Goal: Task Accomplishment & Management: Use online tool/utility

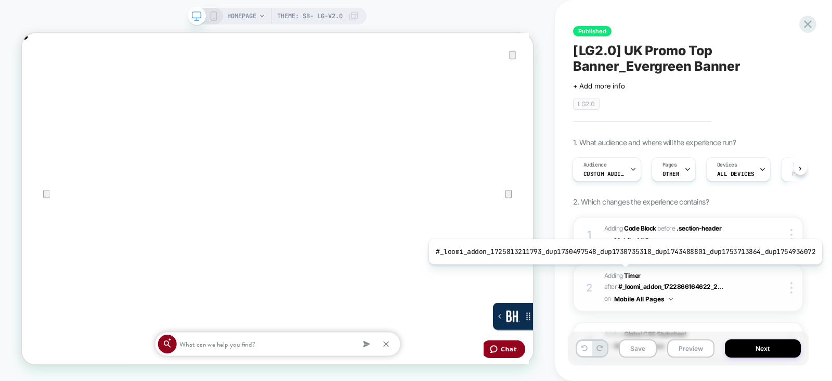
scroll to position [0, 1365]
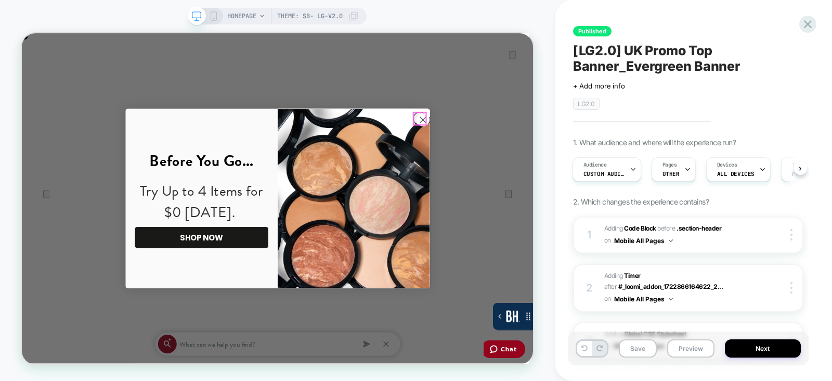
click at [558, 149] on circle "Close dialog" at bounding box center [556, 148] width 17 height 17
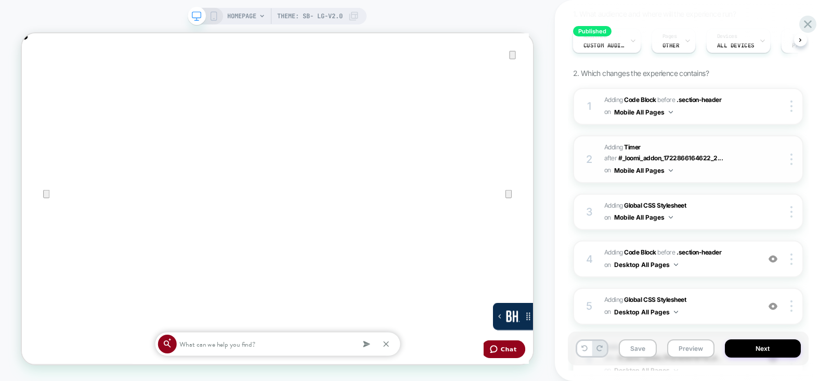
scroll to position [174, 0]
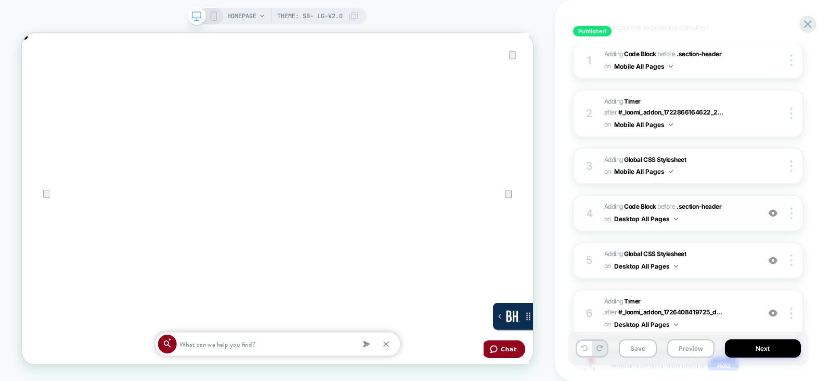
click at [723, 217] on span "Adding Code Block BEFORE .section-header .section-header on Desktop All Pages" at bounding box center [680, 213] width 150 height 24
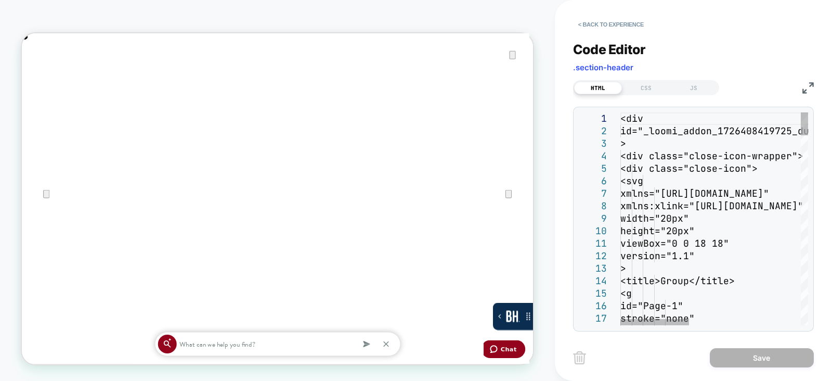
scroll to position [0, 0]
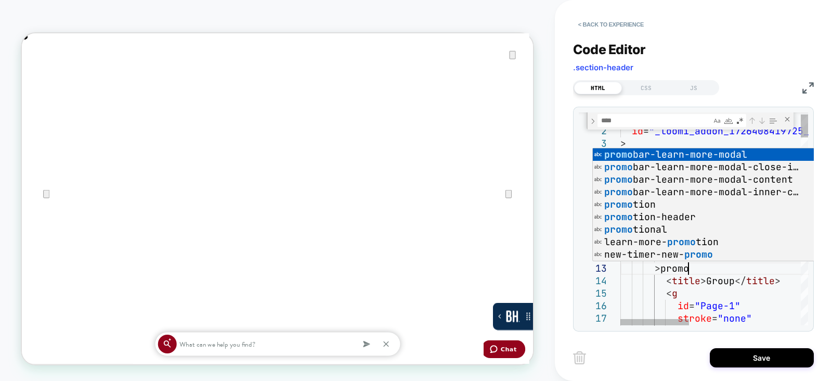
scroll to position [24, 66]
type textarea "**********"
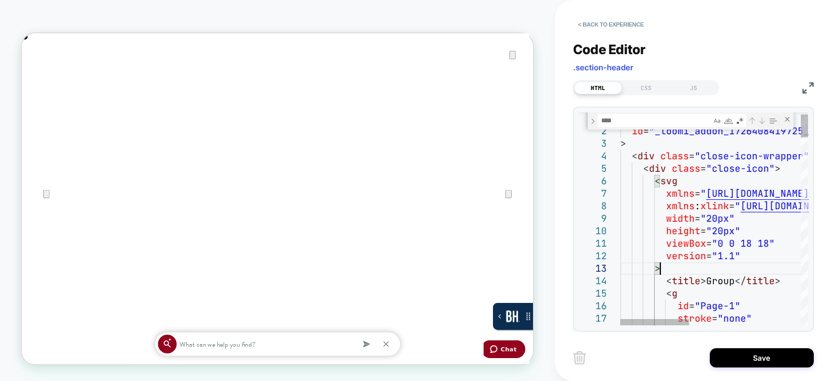
scroll to position [0, 0]
click at [636, 121] on textarea "Find" at bounding box center [654, 120] width 113 height 12
type textarea "**"
type textarea "**********"
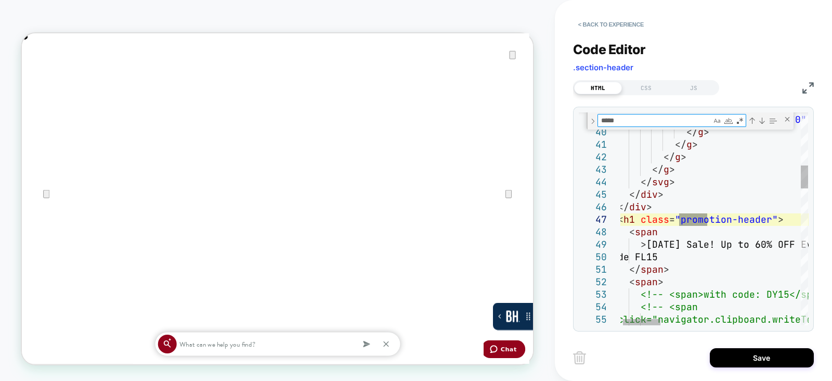
type textarea "*****"
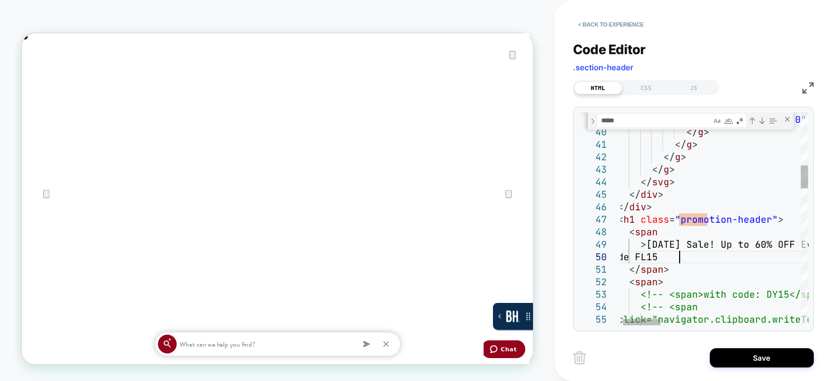
scroll to position [24, 0]
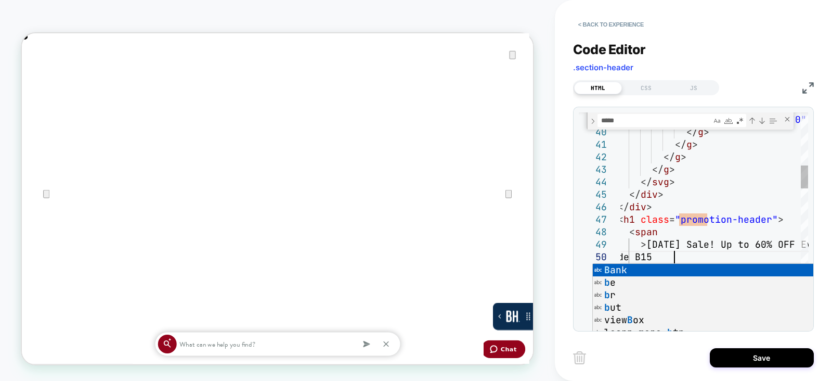
scroll to position [112, 72]
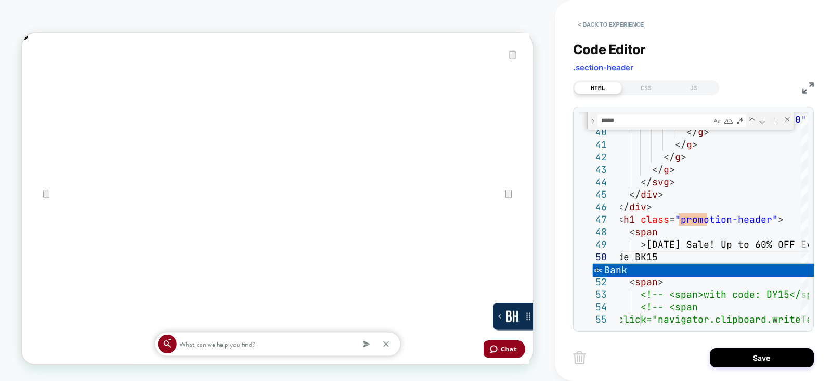
type textarea "**********"
click at [726, 352] on button "Save" at bounding box center [762, 357] width 104 height 19
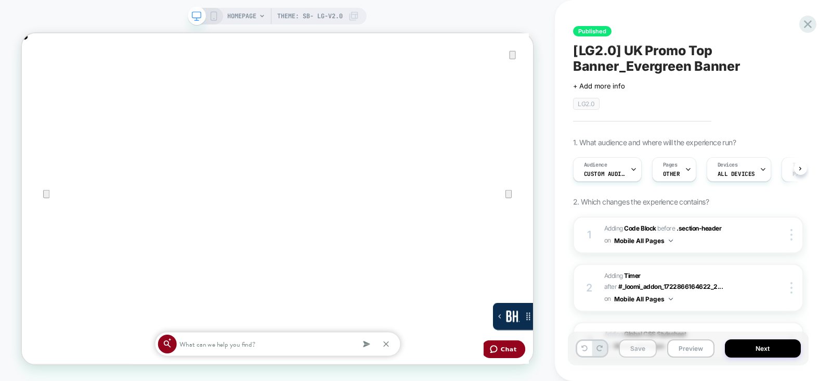
scroll to position [0, 0]
click at [636, 350] on button "Save" at bounding box center [638, 348] width 38 height 18
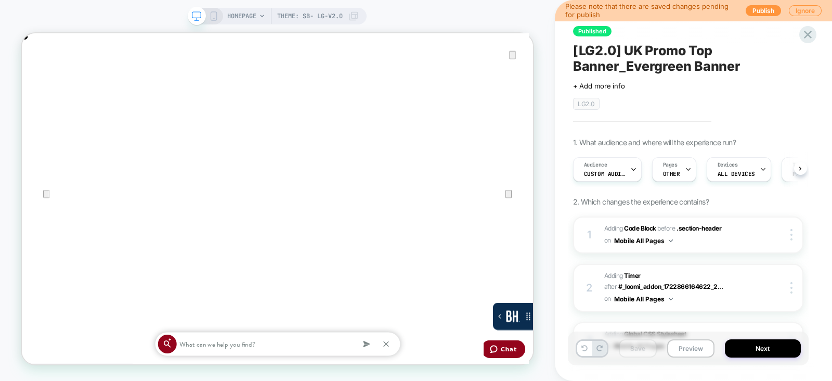
scroll to position [0, 1365]
click at [756, 14] on button "Publish" at bounding box center [763, 10] width 35 height 11
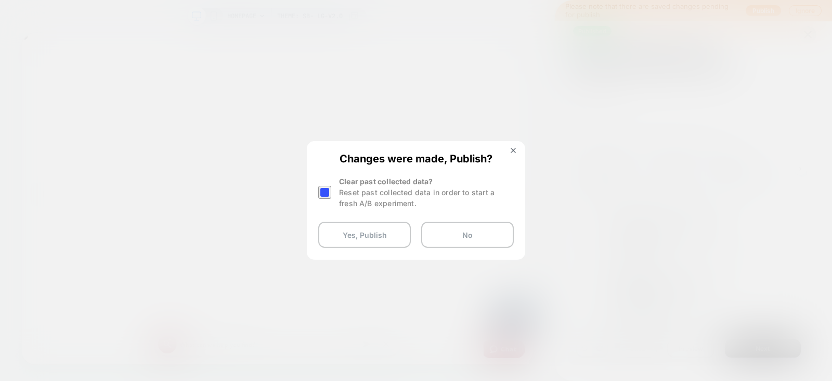
click at [323, 198] on div at bounding box center [324, 192] width 13 height 13
click at [348, 235] on button "Yes, Publish" at bounding box center [364, 235] width 93 height 26
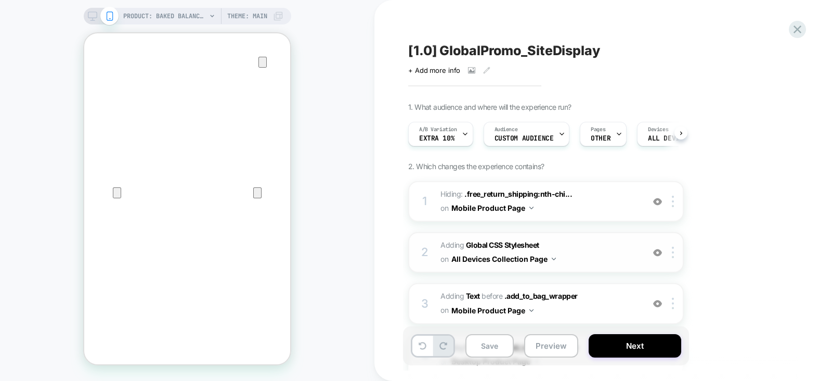
click at [580, 259] on span "Adding Global CSS Stylesheet on All Devices Collection Page" at bounding box center [540, 252] width 198 height 28
click at [89, 9] on div "PRODUCT: Baked Balance-n-Brighten Color Correcting Foundation Theme: MAIN" at bounding box center [188, 16] width 208 height 17
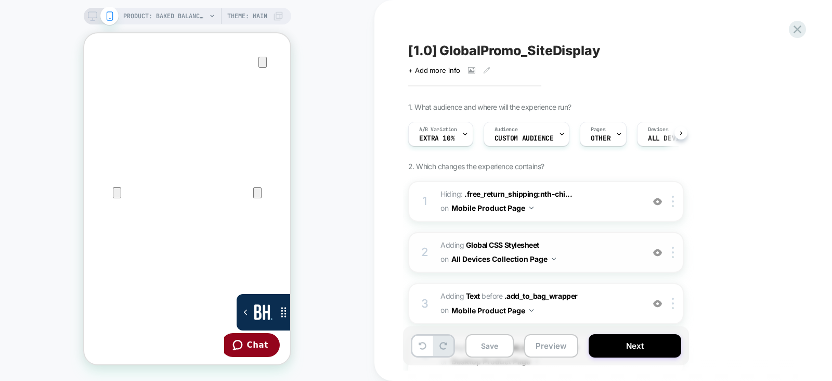
click at [577, 255] on span "Adding Global CSS Stylesheet on All Devices Collection Page" at bounding box center [540, 252] width 198 height 28
click at [587, 252] on span "Adding Global CSS Stylesheet on All Devices Collection Page" at bounding box center [540, 252] width 198 height 28
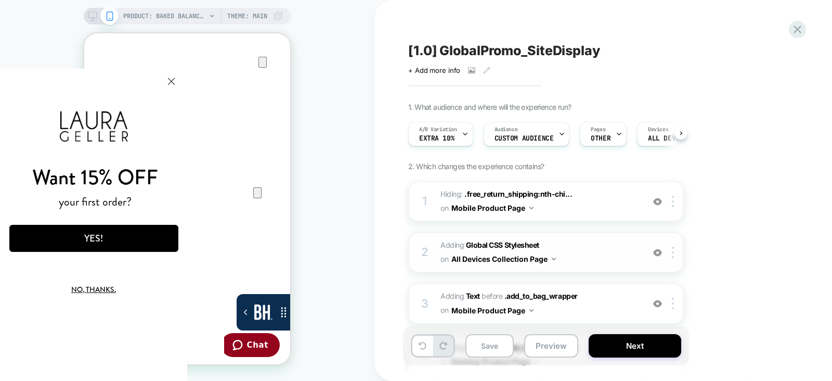
scroll to position [107, 0]
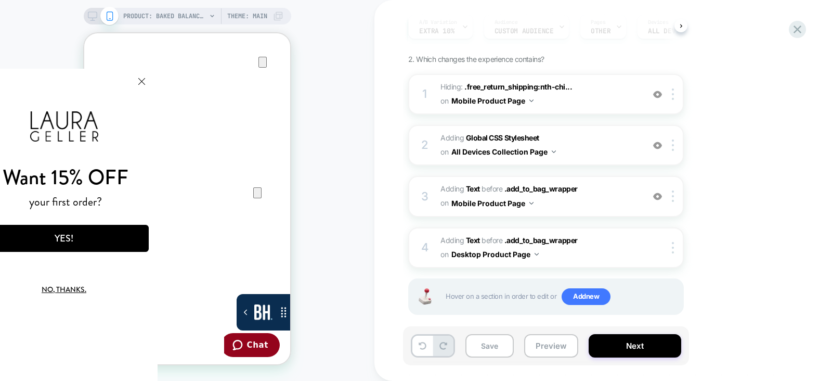
click html "Want 15% OFF your first order? YES! No, thanks. We've added your code to your c…"
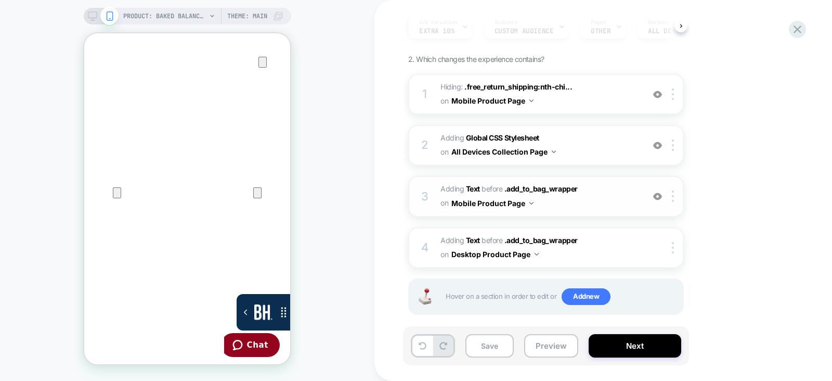
click at [612, 209] on div "3 #_loomi_addon_1750952268867_dup1752162795_dup1753366240_dup1754055058_dup1754…" at bounding box center [546, 196] width 276 height 41
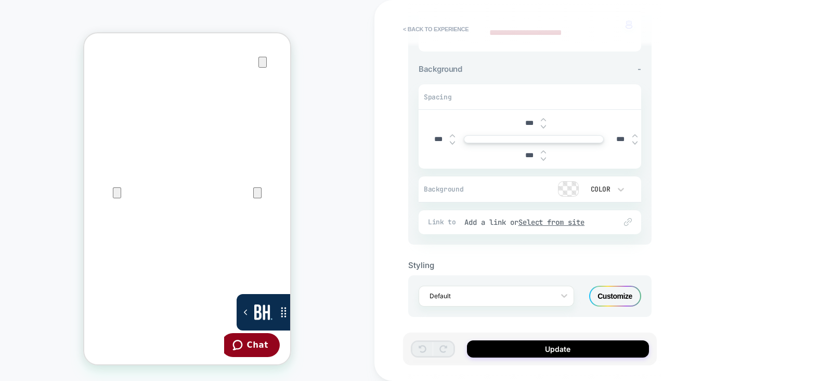
scroll to position [0, 0]
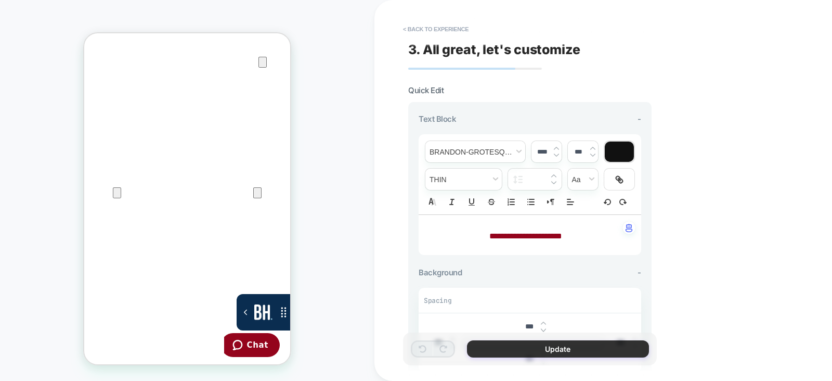
click at [521, 344] on button "Update" at bounding box center [558, 348] width 182 height 17
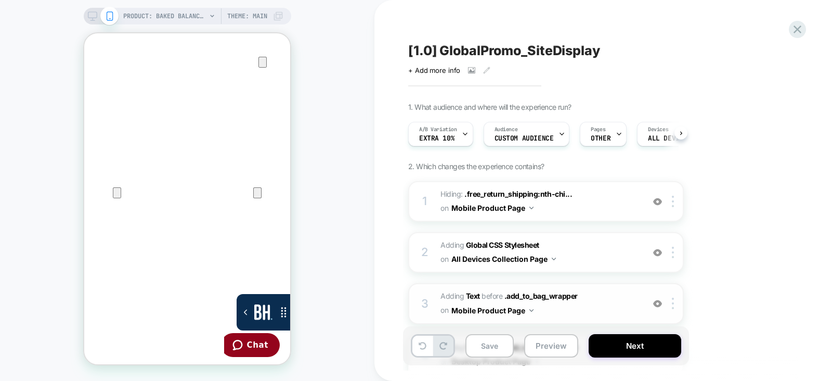
scroll to position [117, 0]
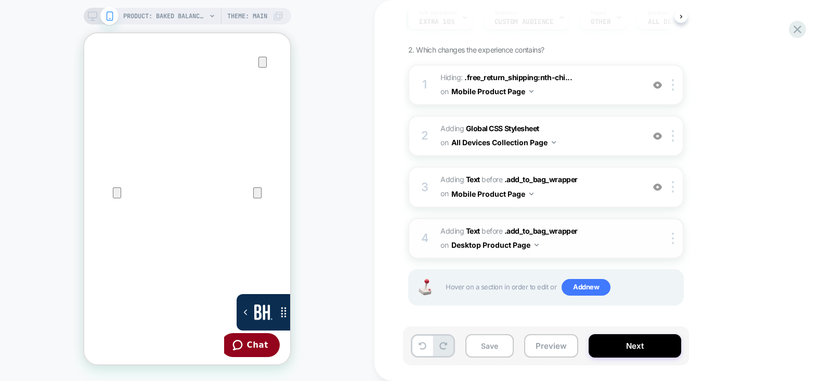
click at [601, 236] on span "#_loomi_addon_1750952625339_dup1752162795_dup1753366240_dup1754055058_dup175431…" at bounding box center [540, 238] width 198 height 28
click at [96, 17] on rect at bounding box center [92, 15] width 9 height 6
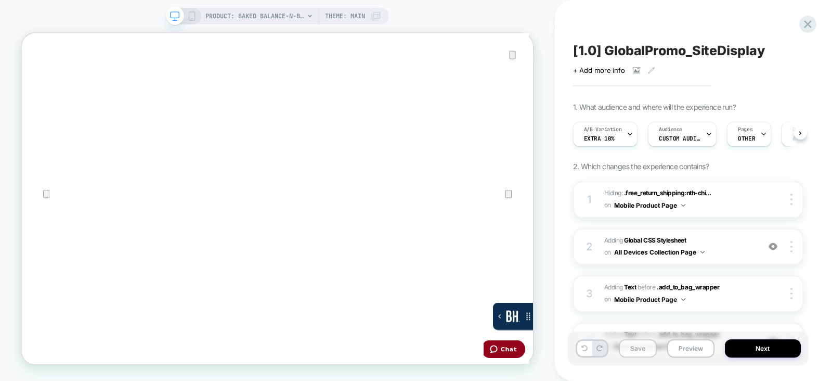
click at [643, 352] on button "Save" at bounding box center [638, 348] width 38 height 18
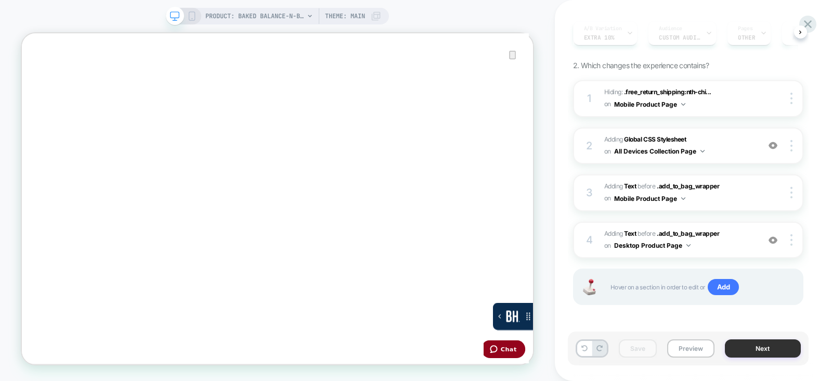
click at [752, 342] on button "Next" at bounding box center [763, 348] width 76 height 18
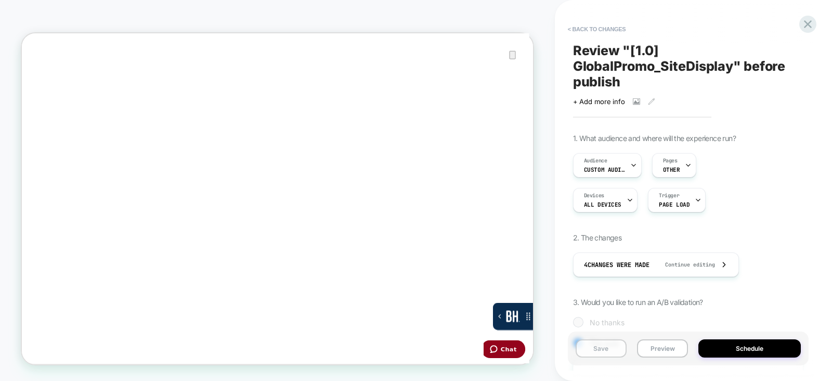
scroll to position [0, 1]
click at [712, 346] on button "Schedule" at bounding box center [750, 348] width 102 height 18
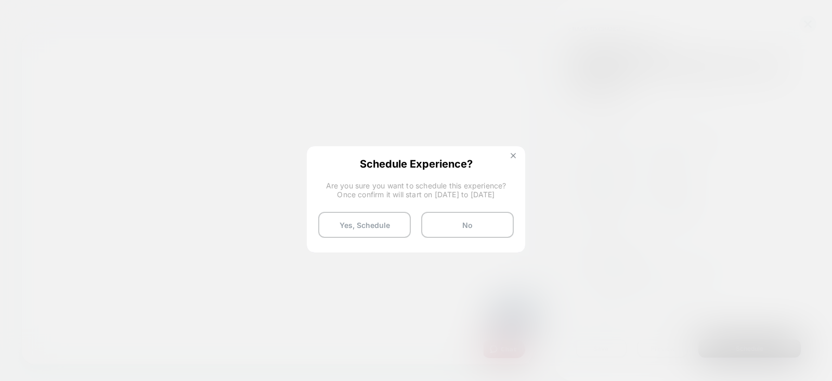
click at [514, 160] on button at bounding box center [513, 156] width 11 height 9
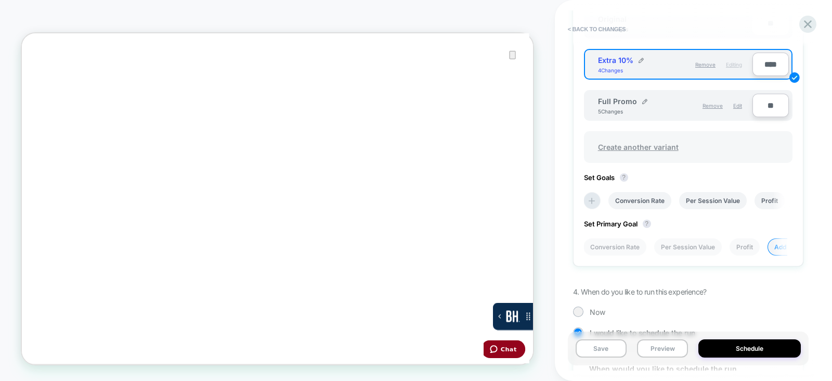
scroll to position [525, 0]
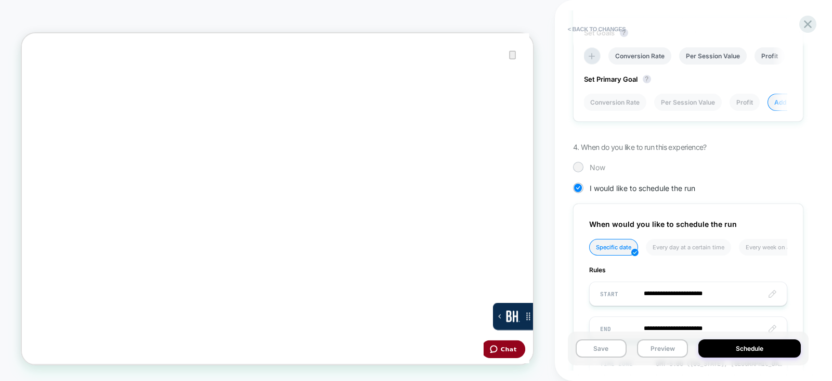
click at [584, 163] on div "Now" at bounding box center [688, 167] width 230 height 10
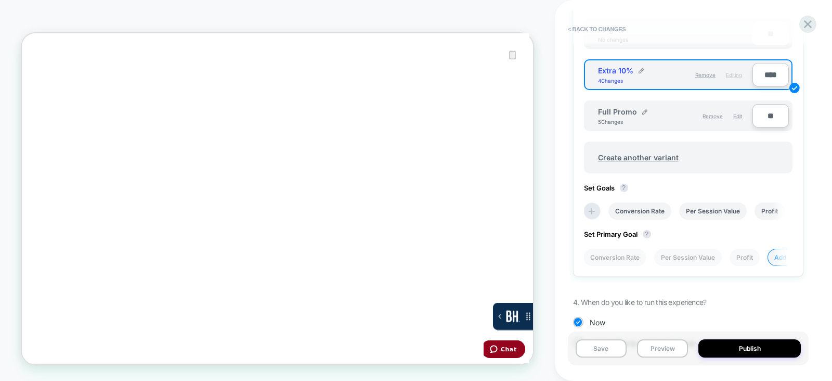
scroll to position [401, 0]
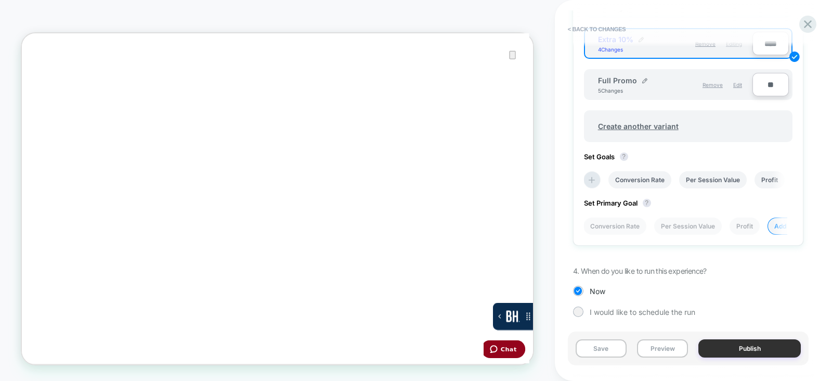
click at [741, 350] on button "Publish" at bounding box center [750, 348] width 102 height 18
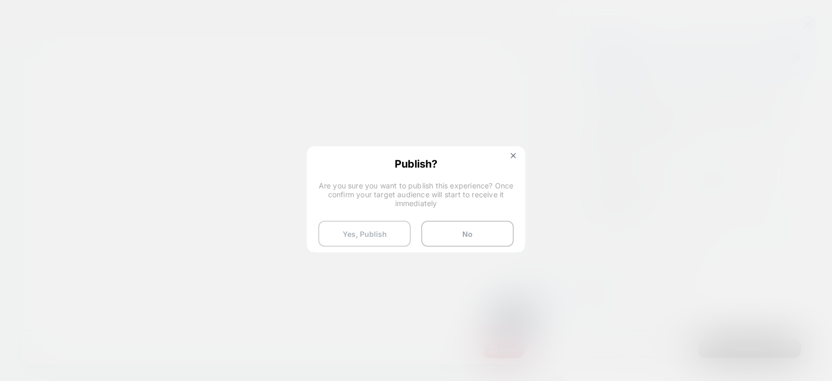
click at [341, 223] on button "Yes, Publish" at bounding box center [364, 234] width 93 height 26
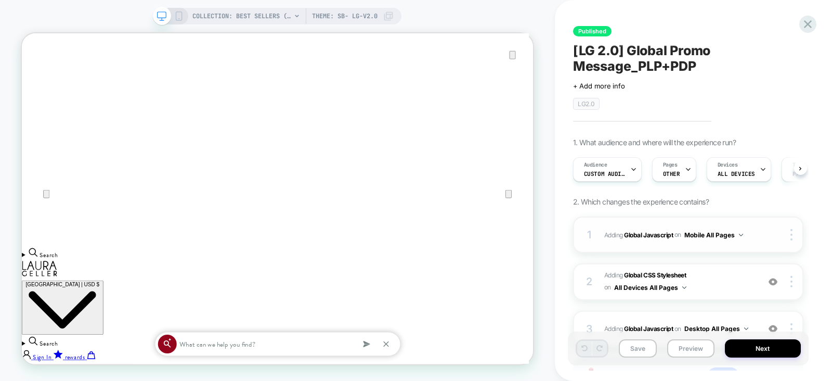
scroll to position [89, 0]
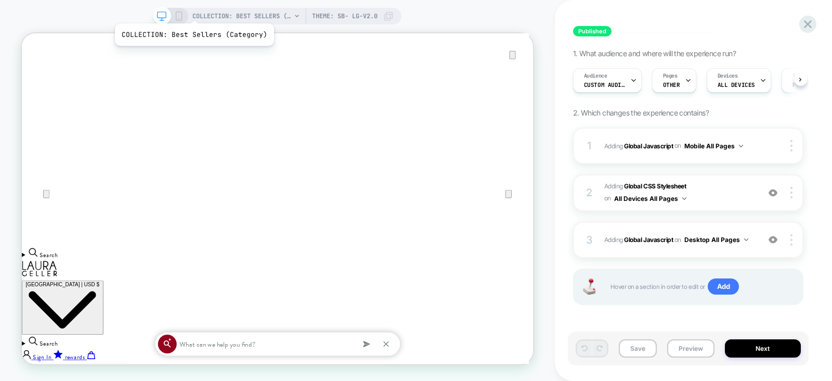
click at [177, 14] on icon at bounding box center [178, 15] width 9 height 9
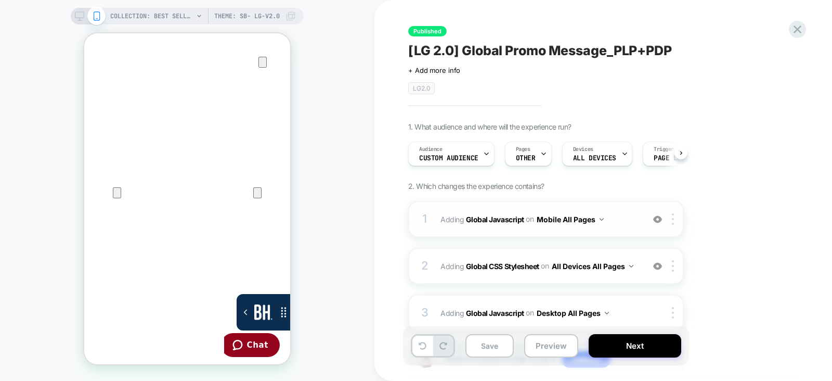
click at [630, 225] on span "Adding Global Javascript on Mobile All Pages" at bounding box center [540, 219] width 198 height 15
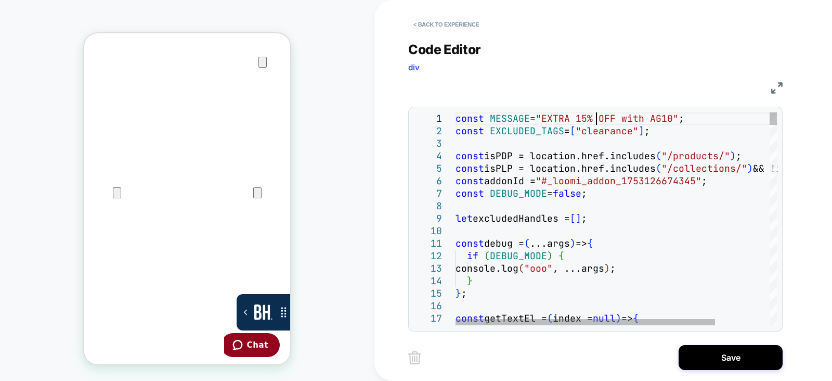
scroll to position [0, 139]
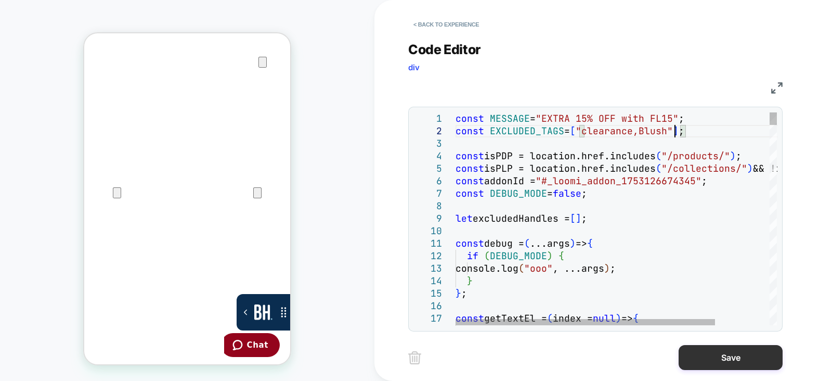
type textarea "**********"
click at [723, 363] on button "Save" at bounding box center [731, 357] width 104 height 25
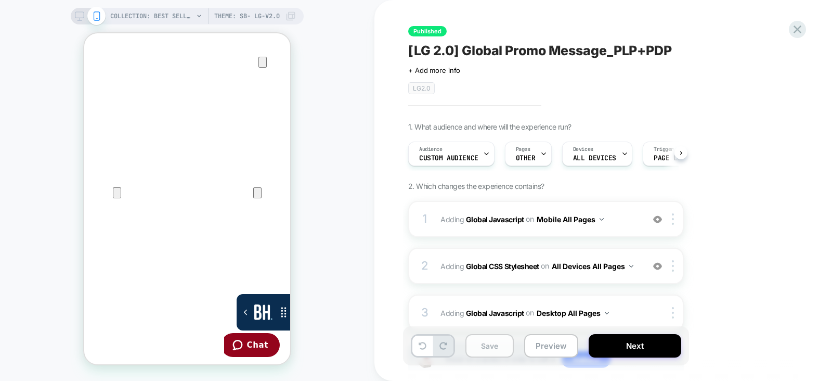
scroll to position [0, 0]
click at [484, 351] on button "Save" at bounding box center [490, 345] width 48 height 23
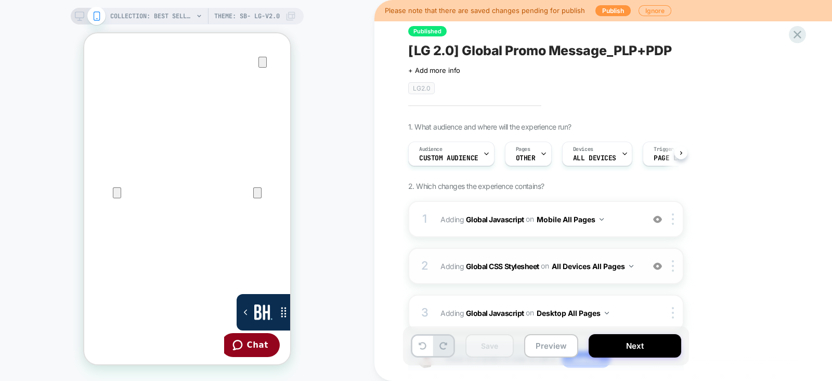
scroll to position [73, 0]
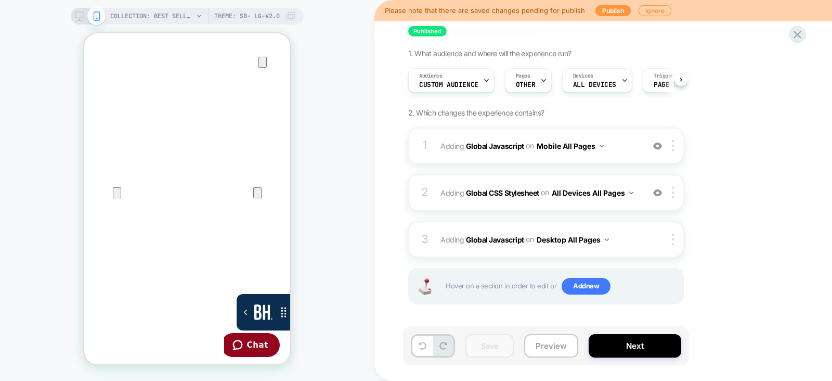
click at [624, 236] on span "Adding Global Javascript on Desktop All Pages" at bounding box center [540, 239] width 198 height 15
click at [606, 238] on img at bounding box center [607, 239] width 4 height 3
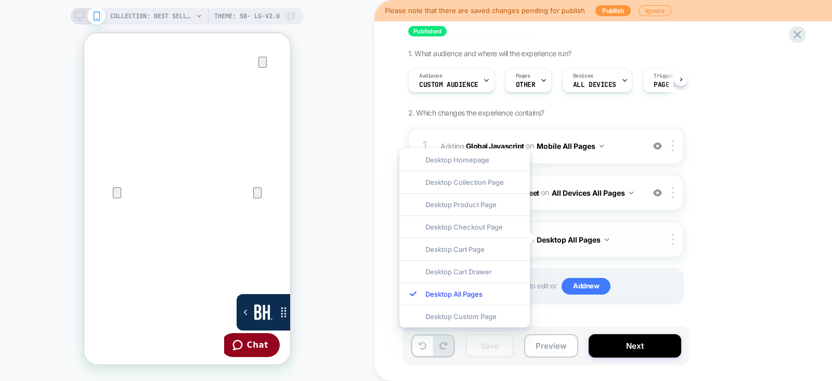
click at [655, 245] on div "3 Adding Global Javascript on Desktop All Pages Copy to Mobile Target All Devic…" at bounding box center [546, 239] width 276 height 36
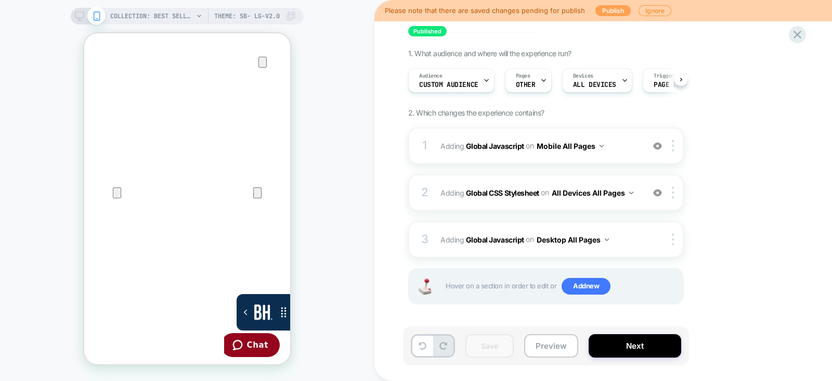
click at [610, 11] on button "Publish" at bounding box center [613, 10] width 35 height 11
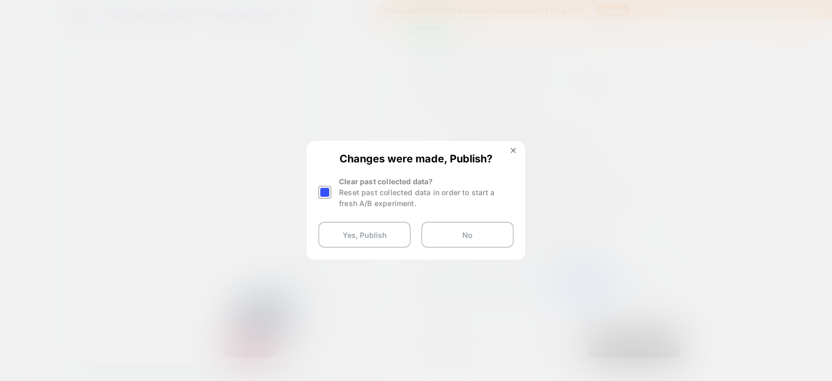
click at [325, 190] on div at bounding box center [324, 192] width 13 height 13
click at [354, 234] on button "Yes, Publish" at bounding box center [364, 235] width 93 height 26
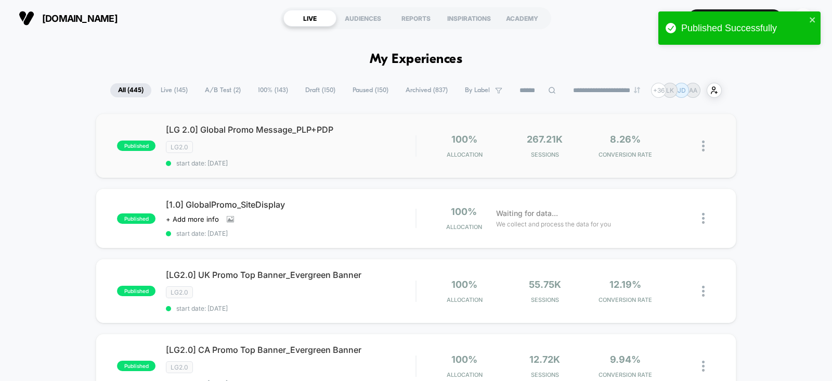
click at [294, 152] on div "[LG 2.0] Global Promo Message_PLP+PDP LG2.0 start date: 8/11/2025" at bounding box center [291, 145] width 250 height 43
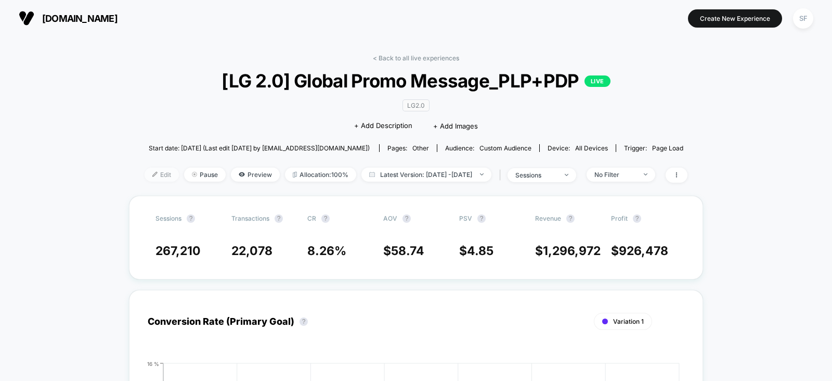
click at [145, 173] on span "Edit" at bounding box center [162, 175] width 34 height 14
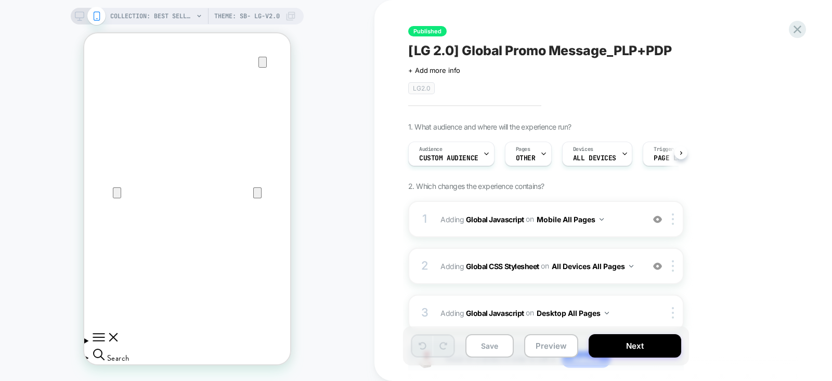
click at [78, 17] on icon at bounding box center [79, 15] width 9 height 9
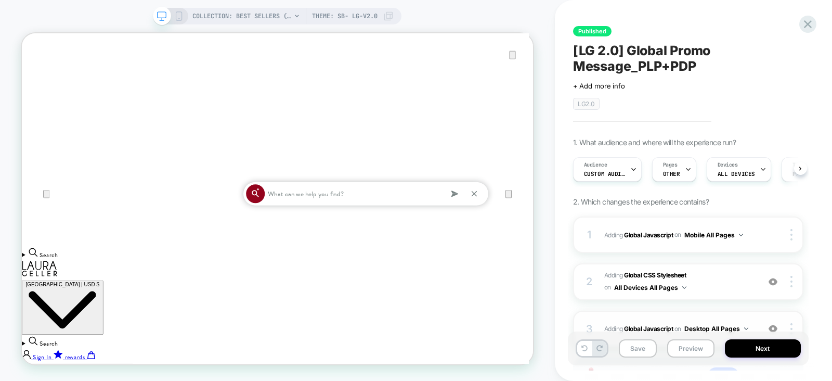
scroll to position [89, 0]
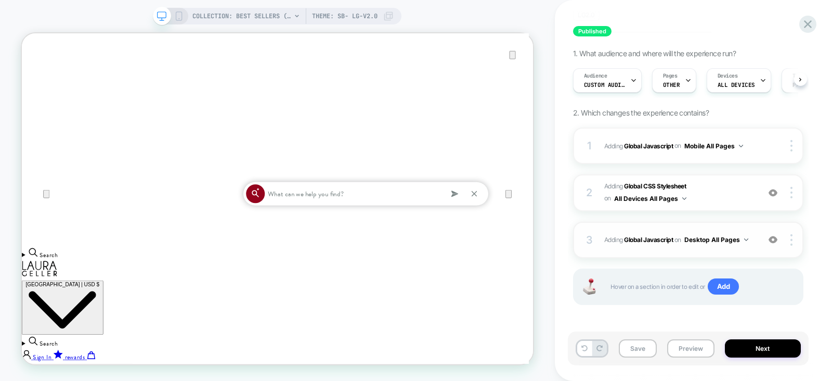
click at [679, 245] on div "3 Adding Global Javascript on Desktop All Pages Copy to Mobile Target All Devic…" at bounding box center [688, 240] width 230 height 36
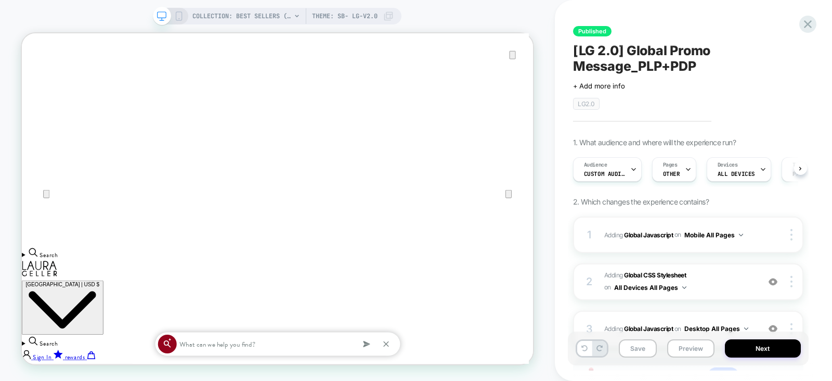
scroll to position [0, 0]
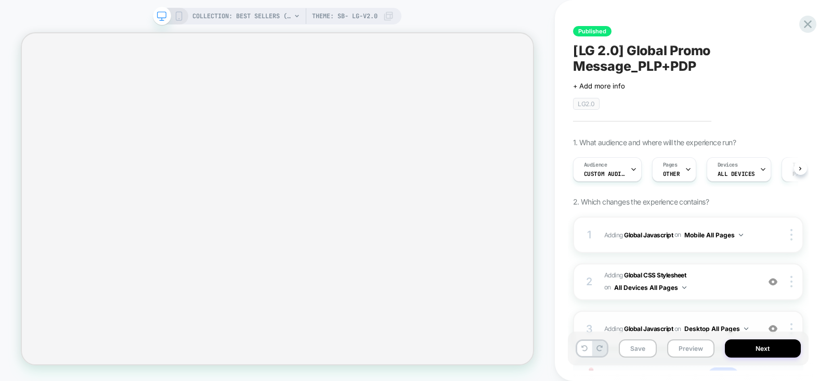
click at [688, 311] on div "3 Adding Global Javascript on Desktop All Pages Add Before Add After Copy to Mo…" at bounding box center [688, 329] width 230 height 36
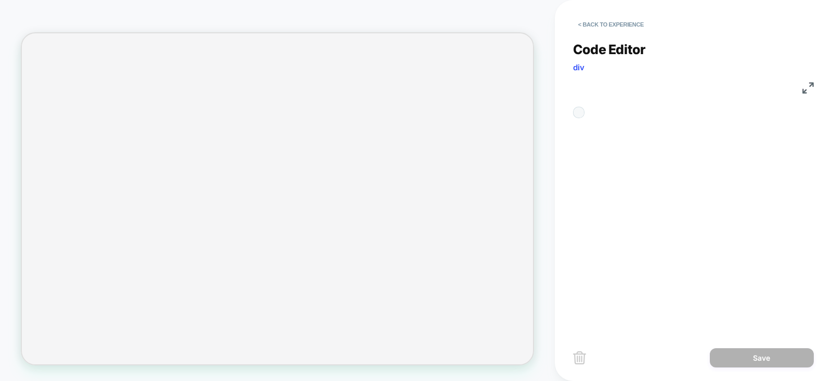
click at [731, 118] on div "**********" at bounding box center [693, 180] width 241 height 303
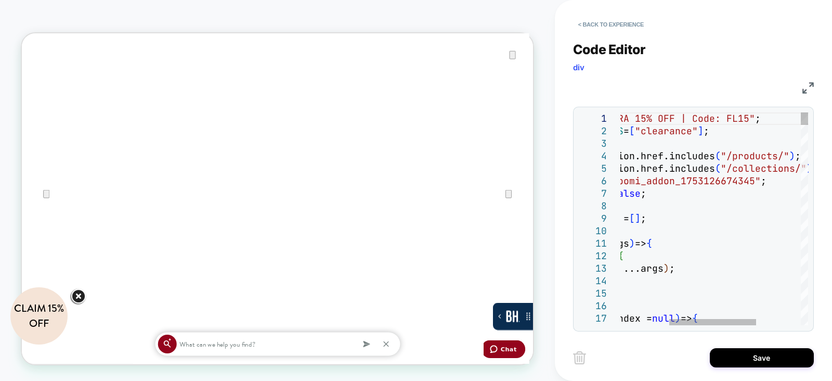
scroll to position [0, 241]
type textarea "**********"
click at [742, 357] on button "Save" at bounding box center [762, 357] width 104 height 19
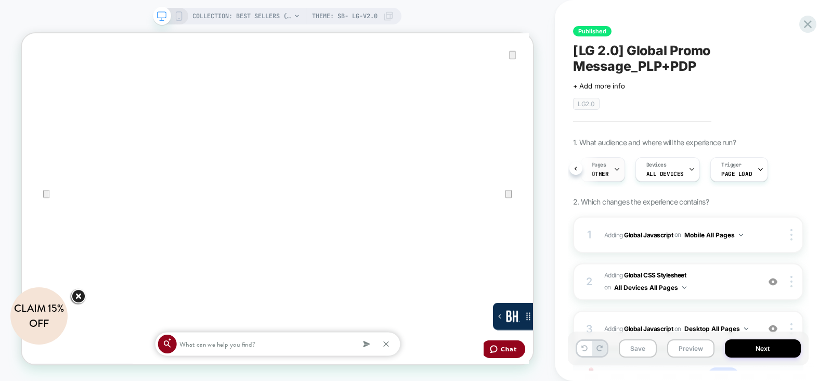
scroll to position [0, 0]
click at [603, 172] on span "Custom Audience" at bounding box center [605, 173] width 42 height 7
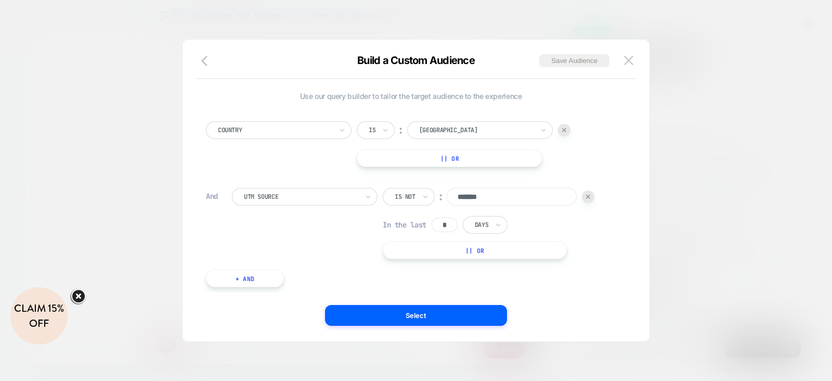
click at [236, 285] on button "+ And" at bounding box center [245, 278] width 78 height 18
click at [271, 283] on div "Predefined Audience" at bounding box center [301, 288] width 117 height 11
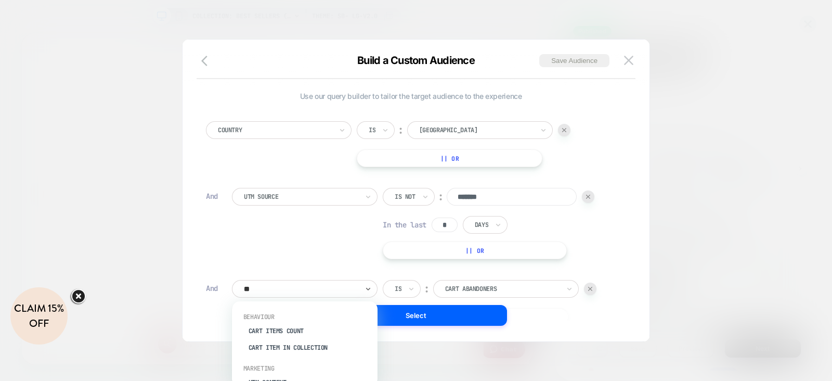
type input "*"
click at [153, 246] on div at bounding box center [416, 190] width 832 height 381
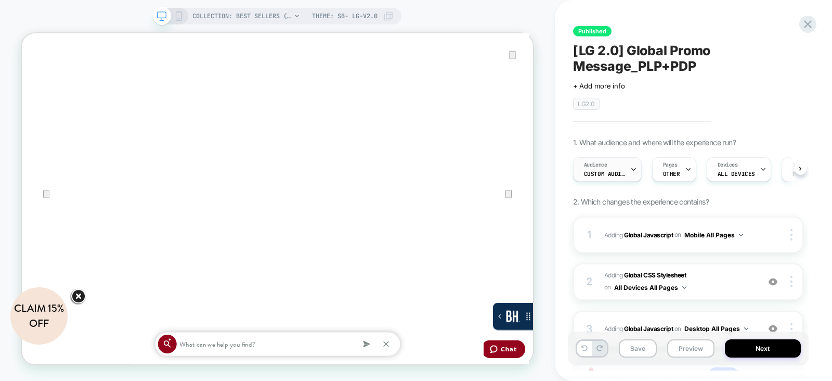
click at [615, 173] on span "Custom Audience" at bounding box center [605, 173] width 42 height 7
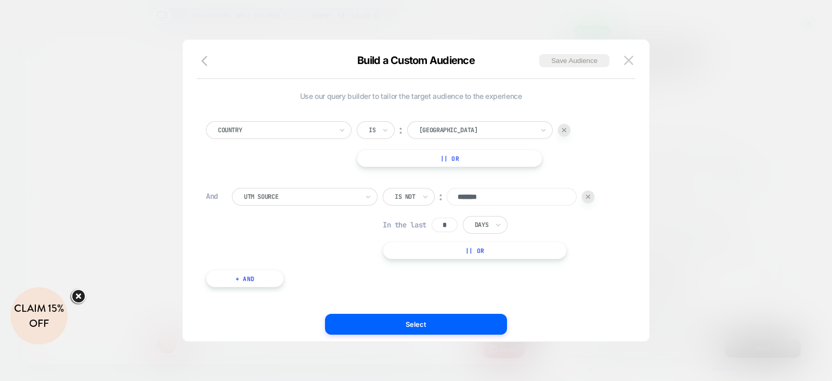
scroll to position [0, 0]
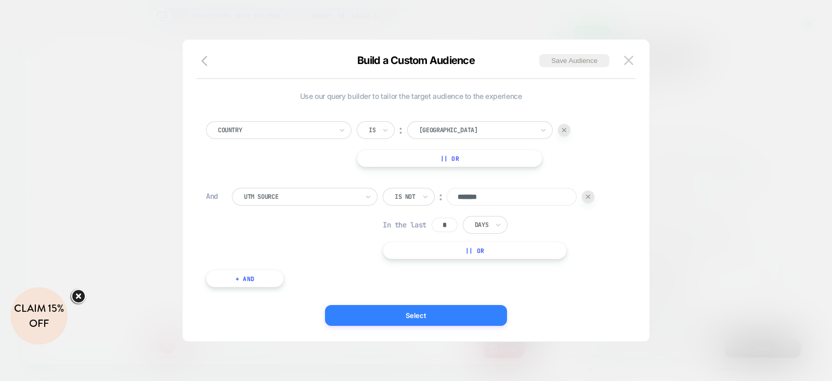
click at [419, 316] on button "Select" at bounding box center [416, 315] width 182 height 21
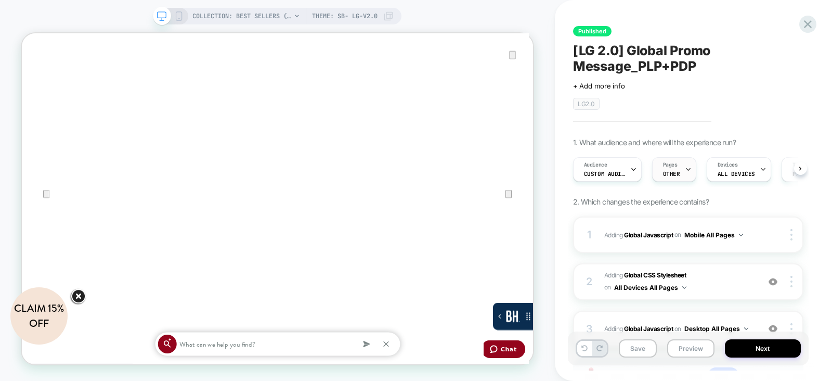
click at [685, 169] on icon at bounding box center [688, 169] width 7 height 7
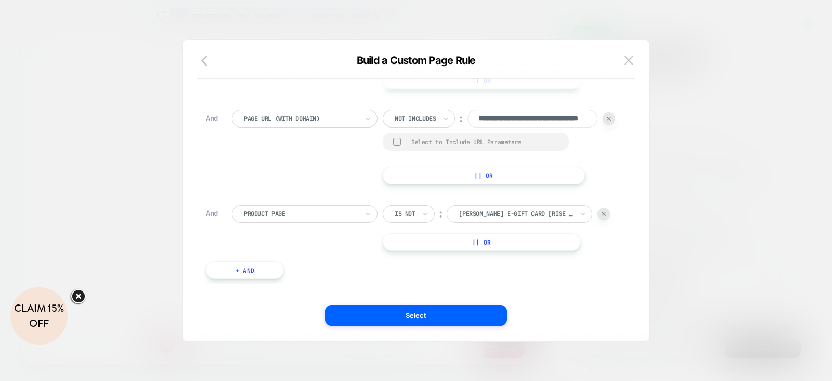
scroll to position [10, 0]
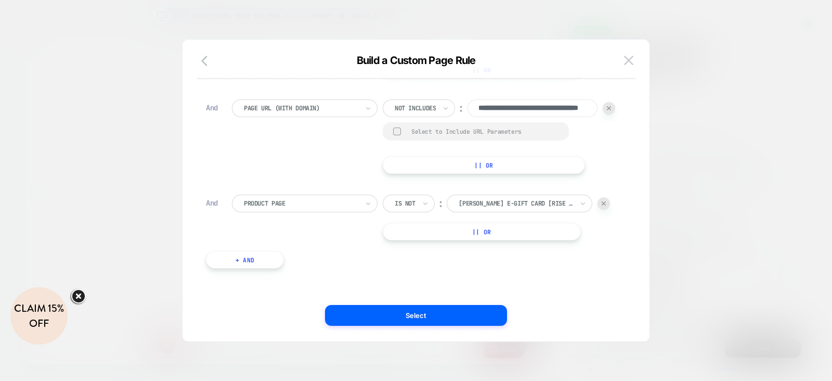
click at [242, 255] on button "+ And" at bounding box center [245, 260] width 78 height 18
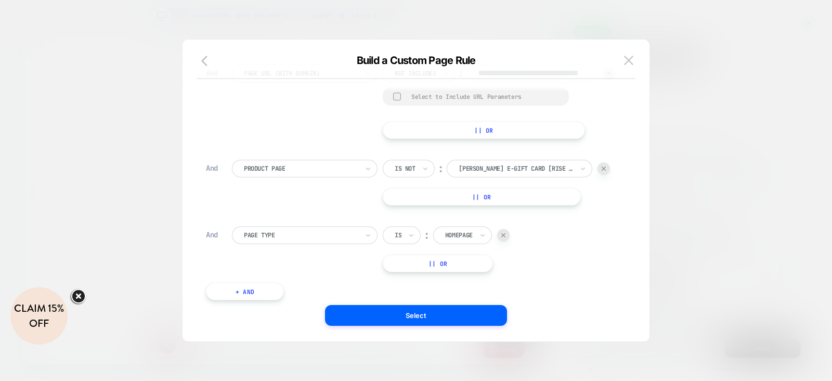
click at [278, 240] on div at bounding box center [301, 234] width 114 height 9
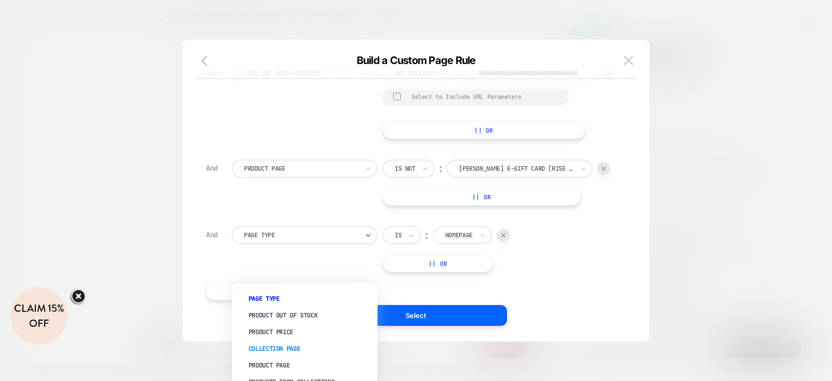
click at [289, 347] on div "Collection Page" at bounding box center [309, 348] width 135 height 17
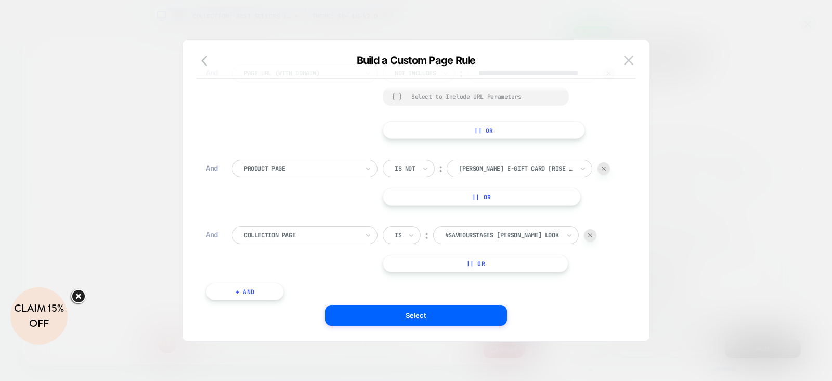
click at [407, 244] on div "Is" at bounding box center [402, 235] width 38 height 18
click at [407, 315] on div "Is not" at bounding box center [427, 315] width 68 height 17
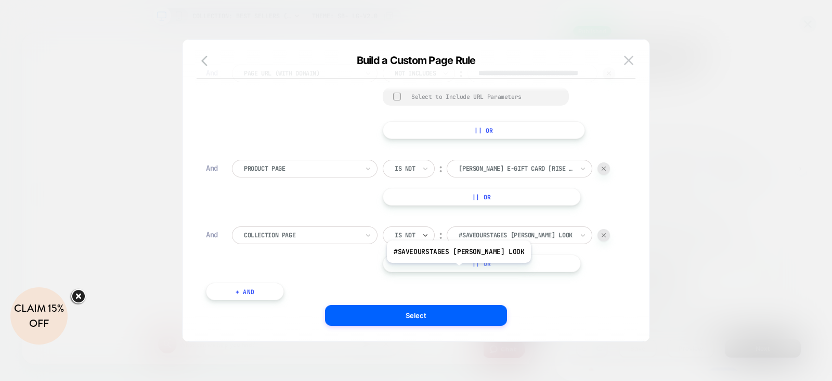
click at [471, 240] on div at bounding box center [516, 234] width 114 height 9
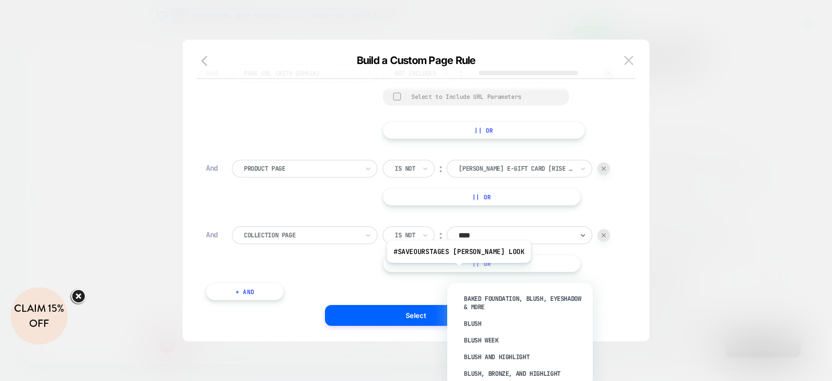
type input "*****"
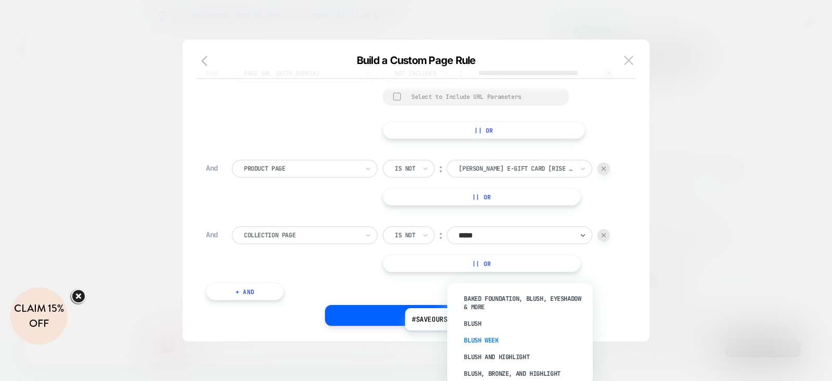
click at [489, 338] on div "Blush Week" at bounding box center [525, 340] width 135 height 17
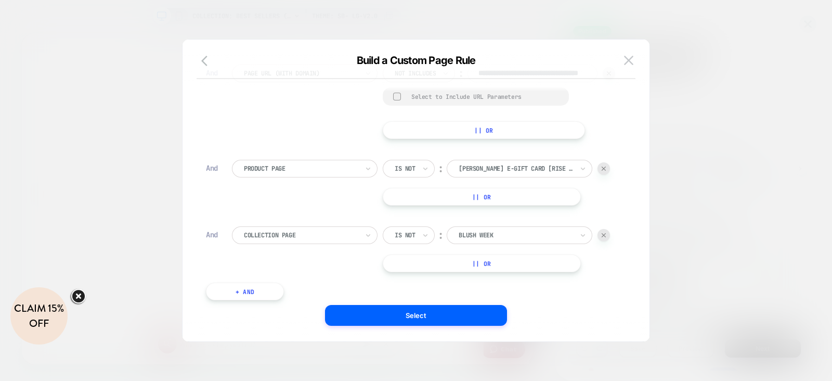
click at [519, 272] on button "|| Or" at bounding box center [482, 263] width 198 height 18
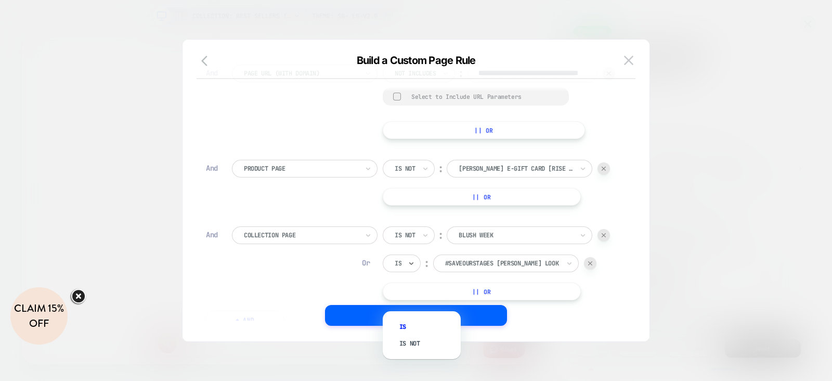
click at [414, 272] on div at bounding box center [411, 263] width 7 height 17
click at [415, 336] on div "Is not" at bounding box center [427, 343] width 68 height 17
click at [494, 268] on div at bounding box center [516, 263] width 114 height 9
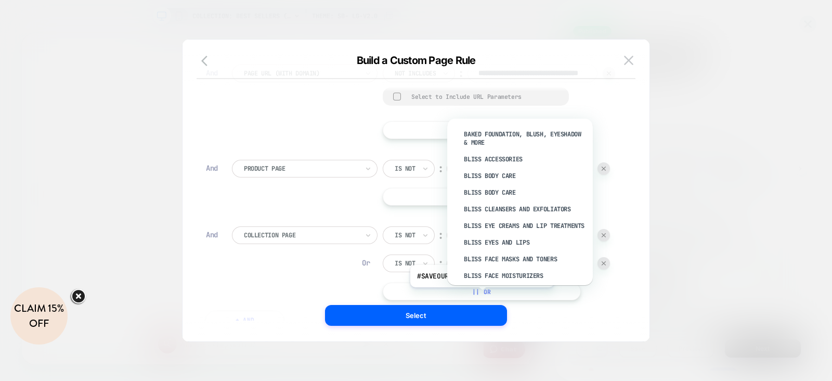
type input "*****"
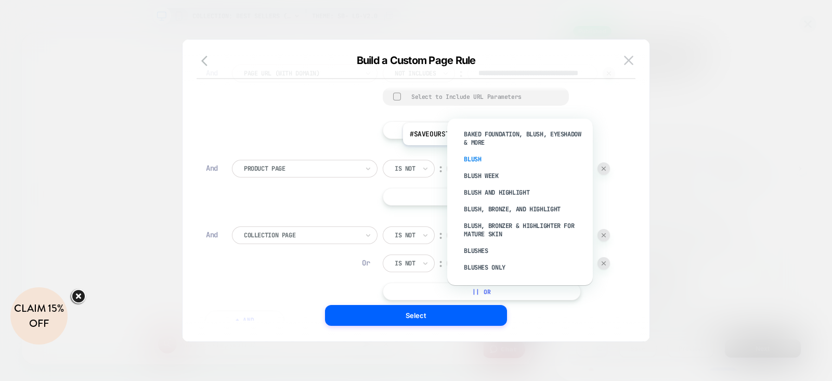
click at [487, 153] on div "Blush" at bounding box center [525, 159] width 135 height 17
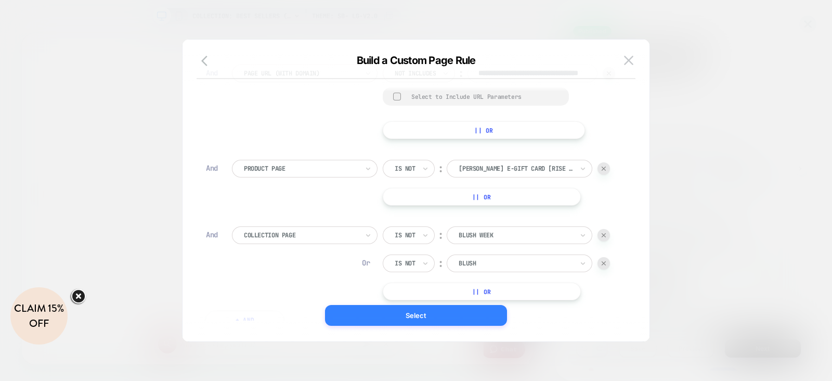
click at [412, 311] on button "Select" at bounding box center [416, 315] width 182 height 21
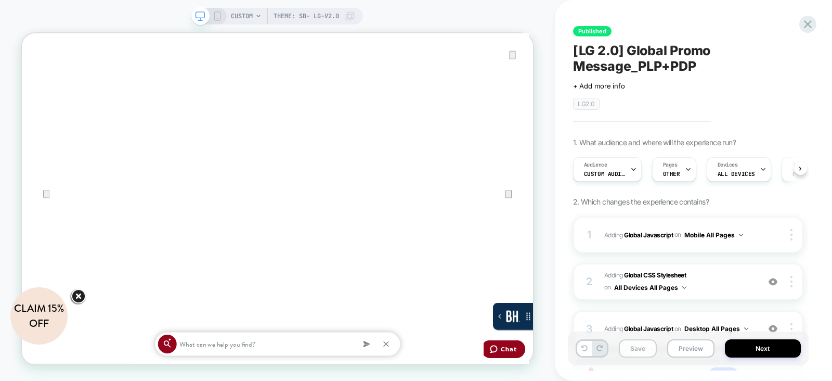
click at [635, 348] on button "Save" at bounding box center [638, 348] width 38 height 18
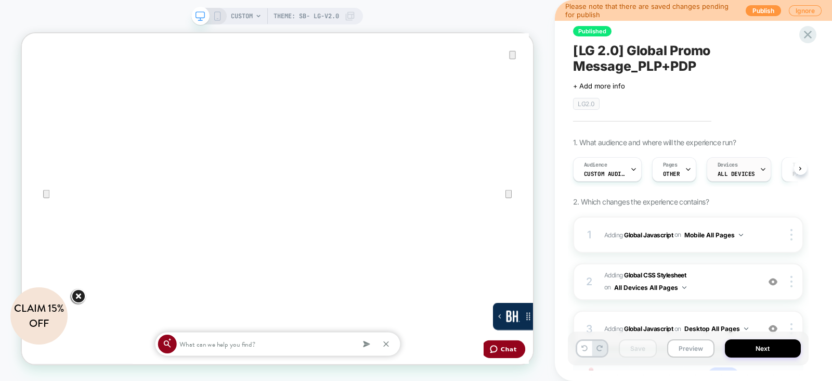
scroll to position [89, 0]
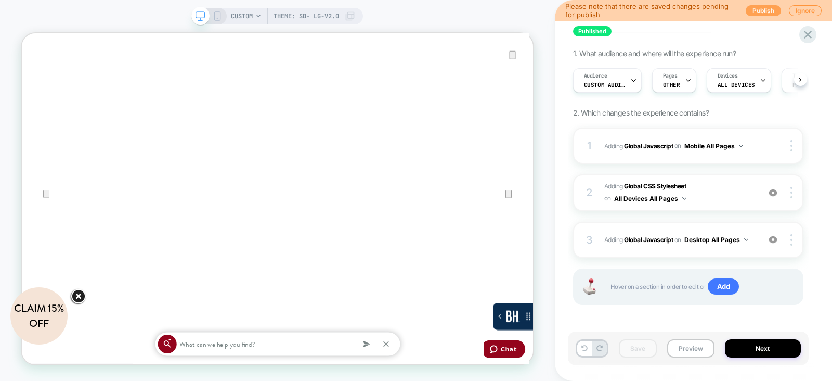
click at [760, 11] on button "Publish" at bounding box center [763, 10] width 35 height 11
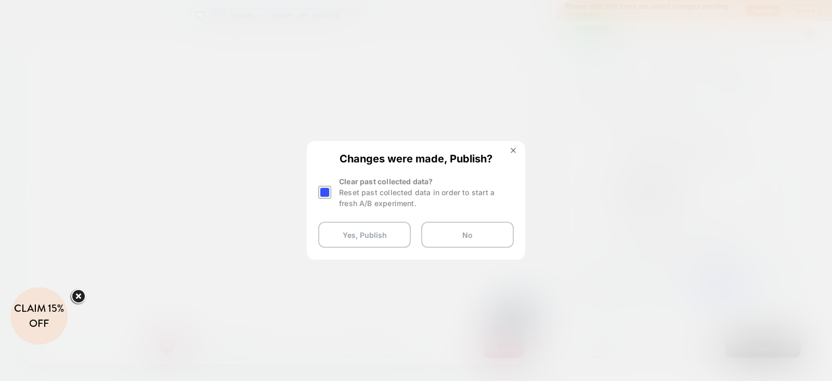
click at [325, 198] on div at bounding box center [324, 192] width 13 height 13
click at [322, 185] on div at bounding box center [326, 192] width 16 height 33
click at [355, 251] on div "Changes were made, Publish? Clear past collected data? Reset past collected dat…" at bounding box center [416, 200] width 216 height 116
click at [354, 241] on button "Yes, Publish" at bounding box center [364, 235] width 93 height 26
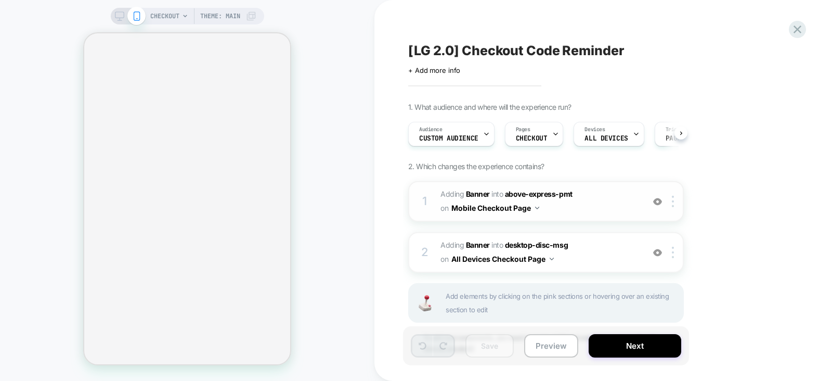
scroll to position [49, 0]
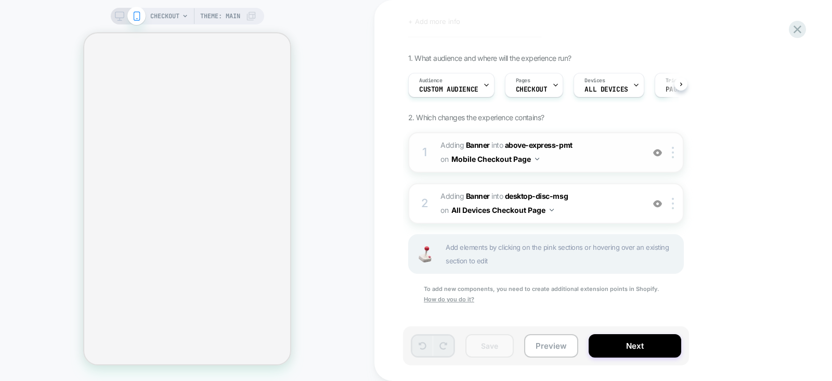
click at [598, 163] on span "#_loomi_addon_1755104479550 Adding Banner INTO above-express-pmt above-express-…" at bounding box center [540, 152] width 198 height 28
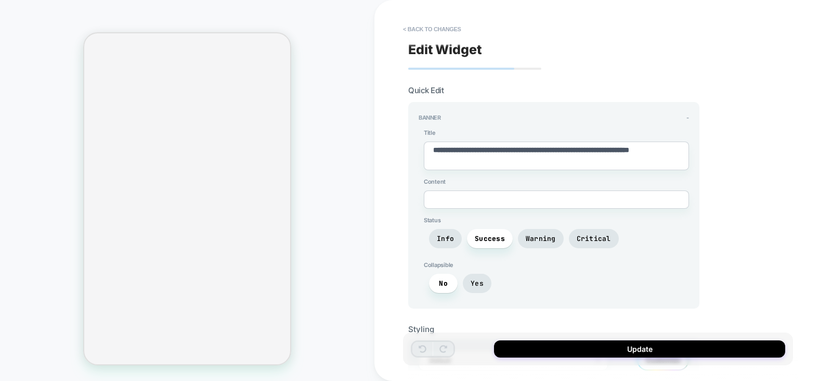
click at [508, 158] on textarea "**********" at bounding box center [556, 156] width 265 height 29
click at [654, 149] on textarea "**********" at bounding box center [556, 156] width 265 height 29
type textarea "*"
type textarea "**********"
type textarea "*"
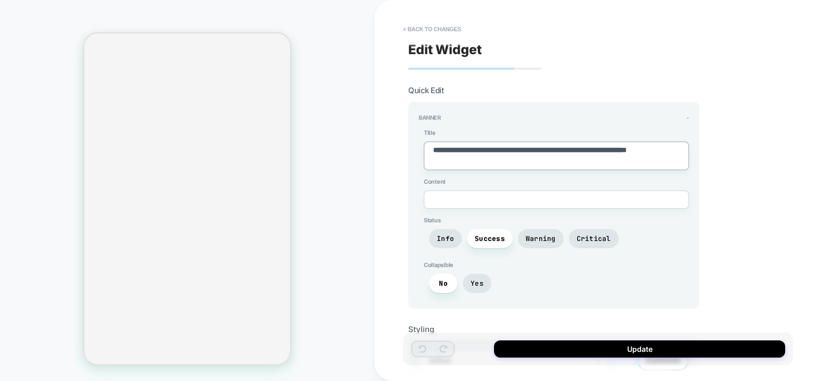
type textarea "**********"
click at [517, 160] on textarea "**********" at bounding box center [556, 156] width 265 height 29
type textarea "*"
type textarea "**********"
type textarea "*"
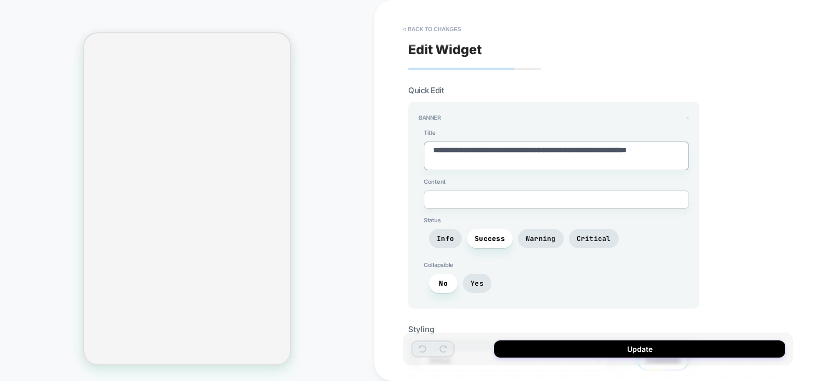
type textarea "**********"
type textarea "*"
type textarea "**********"
type textarea "*"
type textarea "**********"
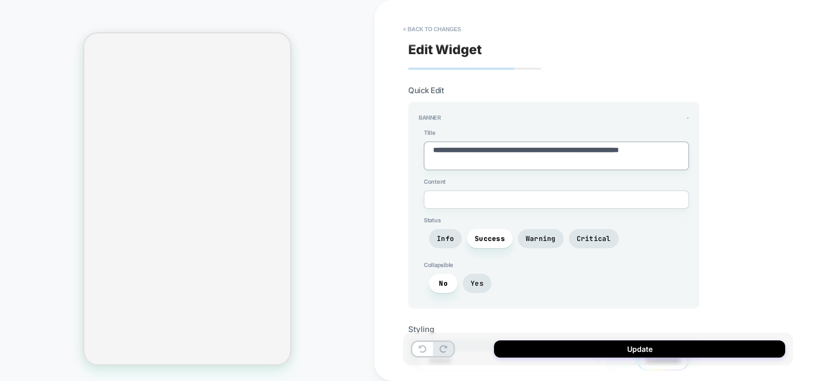
type textarea "*"
type textarea "**********"
type textarea "*"
type textarea "**********"
type textarea "*"
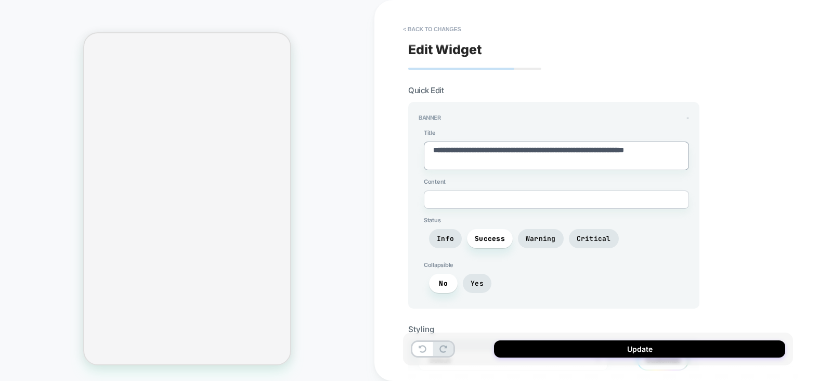
type textarea "**********"
type textarea "*"
type textarea "**********"
type textarea "*"
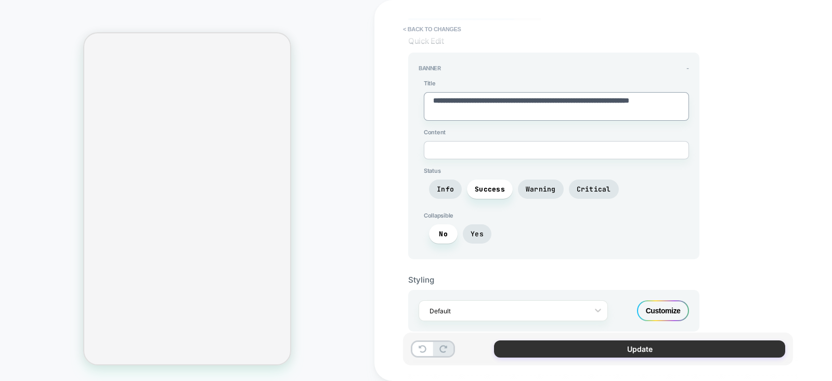
type textarea "**********"
click at [582, 350] on button "Update" at bounding box center [639, 348] width 291 height 17
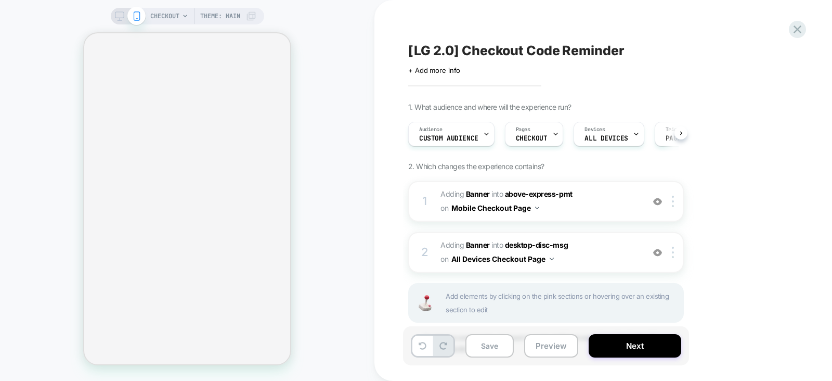
scroll to position [0, 0]
click at [603, 255] on span "#_loomi_addon_1755104510099 Adding Banner INTO desktop-disc-msg desktop-disc-ms…" at bounding box center [540, 252] width 198 height 28
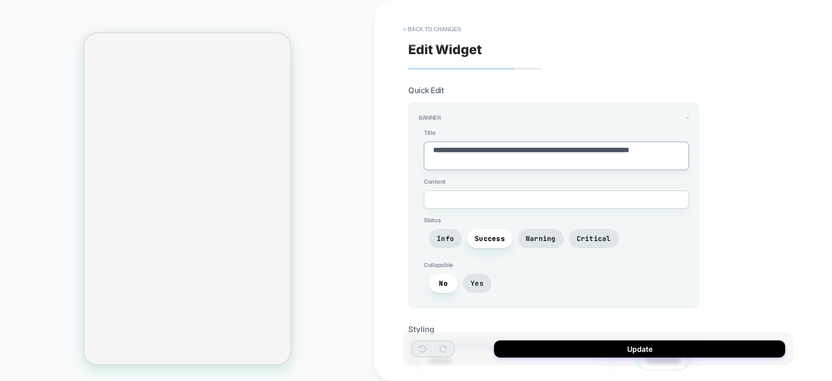
click at [656, 151] on textarea "**********" at bounding box center [556, 156] width 265 height 29
type textarea "*"
type textarea "**********"
type textarea "*"
type textarea "**********"
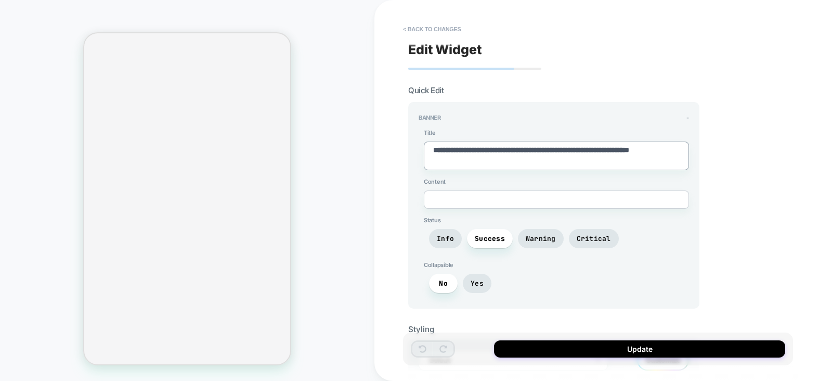
click at [525, 164] on textarea "**********" at bounding box center [556, 156] width 265 height 29
type textarea "*"
type textarea "**********"
type textarea "*"
type textarea "**********"
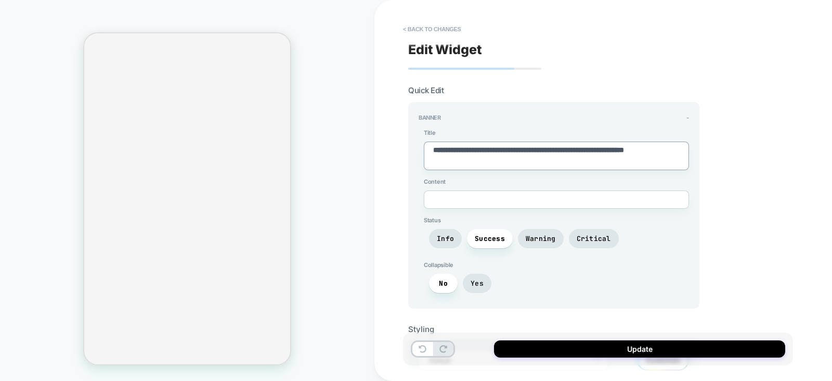
type textarea "*"
type textarea "**********"
type textarea "*"
type textarea "**********"
type textarea "*"
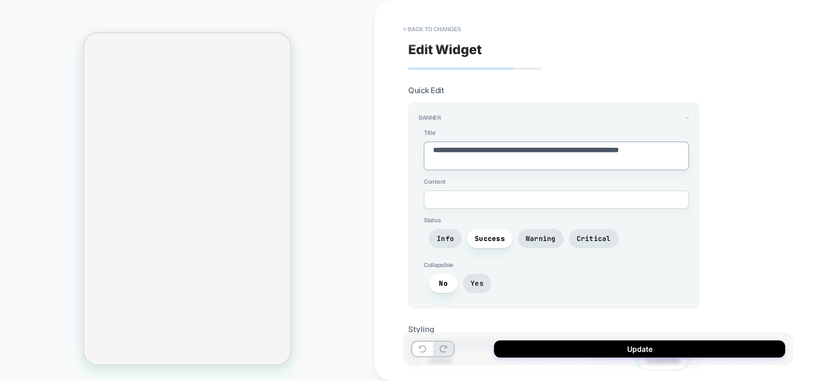
type textarea "**********"
type textarea "*"
type textarea "**********"
type textarea "*"
type textarea "**********"
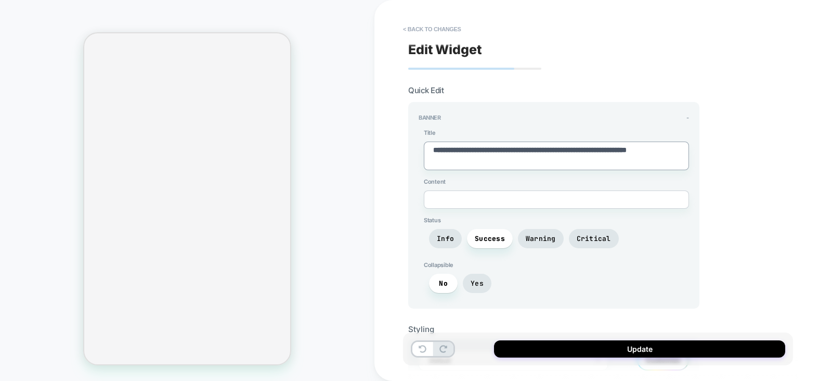
type textarea "*"
type textarea "**********"
type textarea "*"
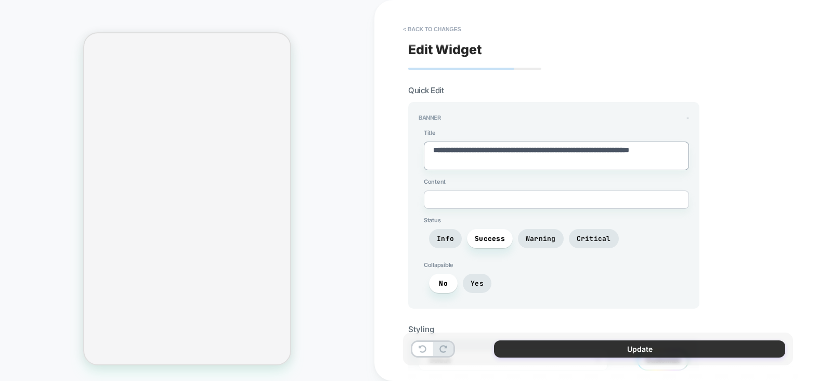
type textarea "**********"
click at [548, 349] on button "Update" at bounding box center [639, 348] width 291 height 17
type textarea "*"
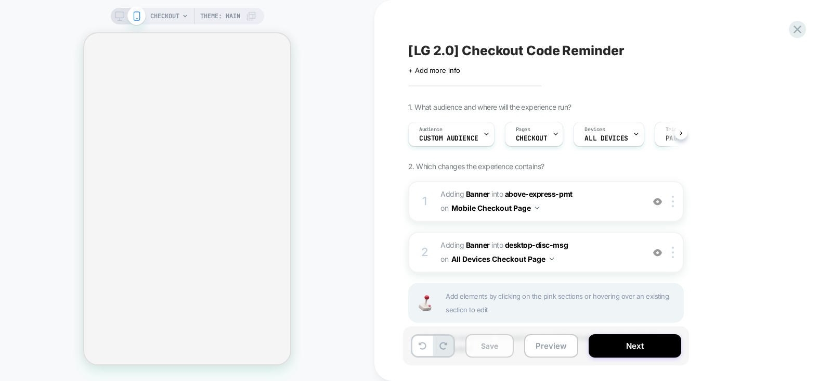
click at [484, 347] on button "Save" at bounding box center [490, 345] width 48 height 23
click at [609, 353] on button "Next" at bounding box center [635, 345] width 93 height 23
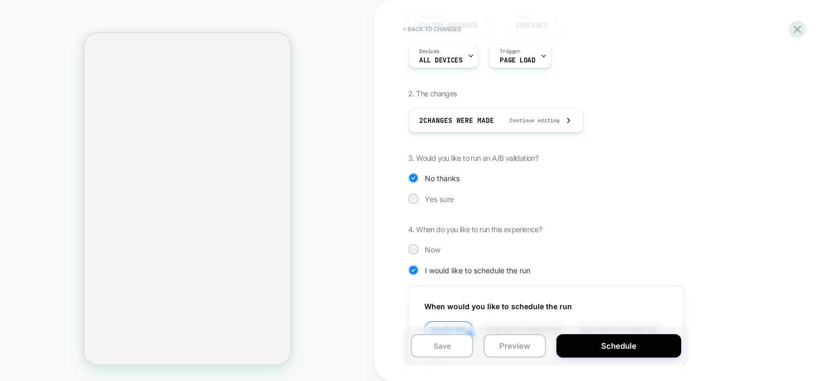
scroll to position [175, 0]
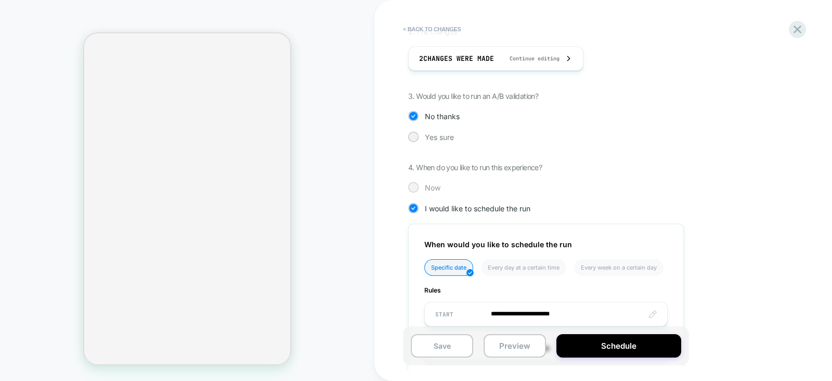
click at [408, 187] on div at bounding box center [413, 187] width 10 height 10
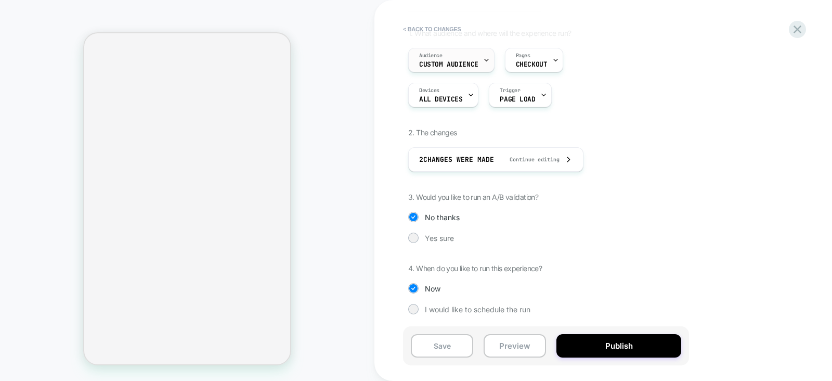
click at [465, 57] on div "Audience Custom Audience" at bounding box center [449, 59] width 80 height 23
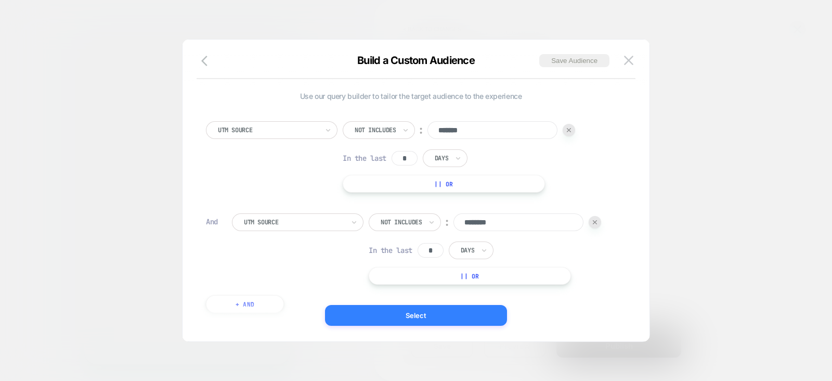
click at [476, 314] on button "Select" at bounding box center [416, 315] width 182 height 21
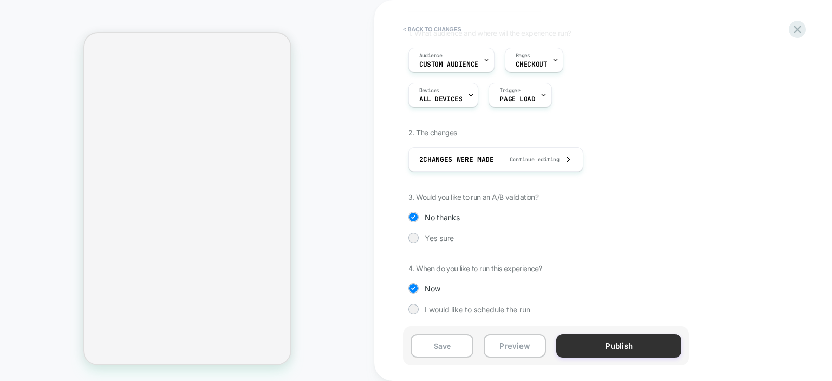
click at [599, 349] on button "Publish" at bounding box center [619, 345] width 125 height 23
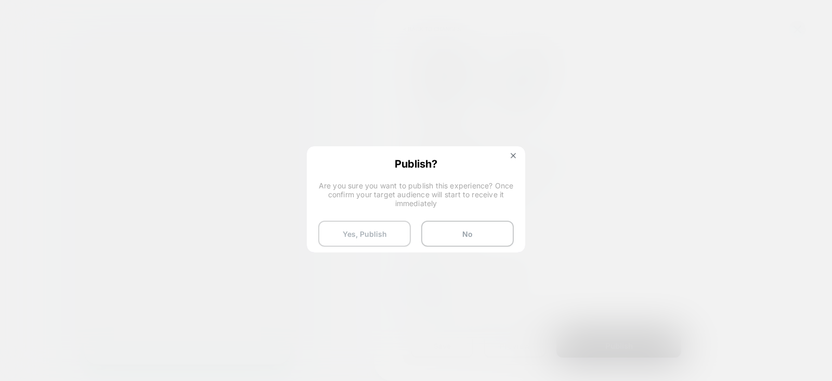
click at [376, 235] on button "Yes, Publish" at bounding box center [364, 234] width 93 height 26
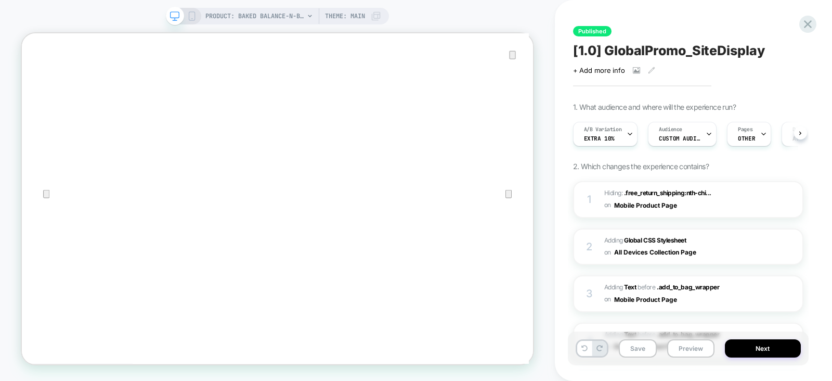
scroll to position [0, 1]
drag, startPoint x: 812, startPoint y: 249, endPoint x: 694, endPoint y: 204, distance: 126.0
click at [812, 249] on div "Published [1.0] GlobalPromo_SiteDisplay Click to view images Click to edit expe…" at bounding box center [693, 190] width 241 height 381
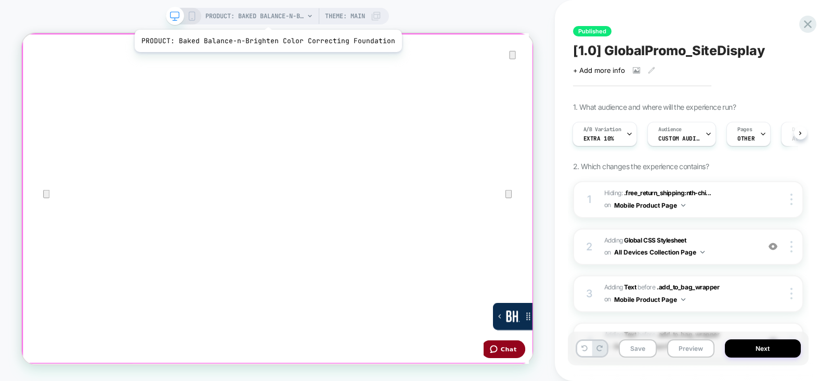
click at [265, 17] on span "PRODUCT: Baked Balance-n-Brighten Color Correcting Foundation" at bounding box center [254, 16] width 99 height 17
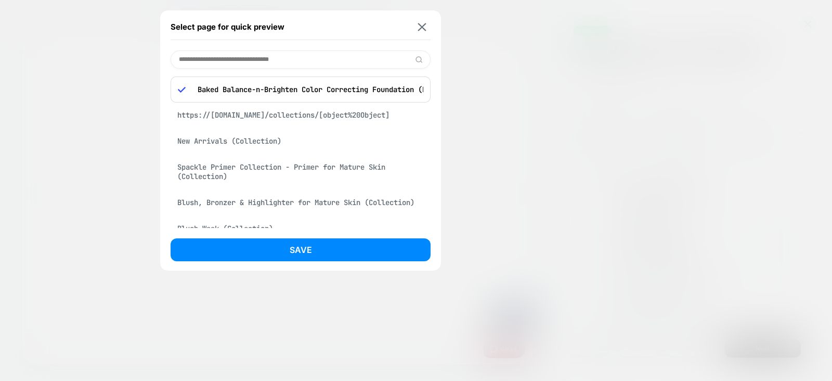
click at [273, 142] on div "New Arrivals (Collection)" at bounding box center [301, 141] width 260 height 20
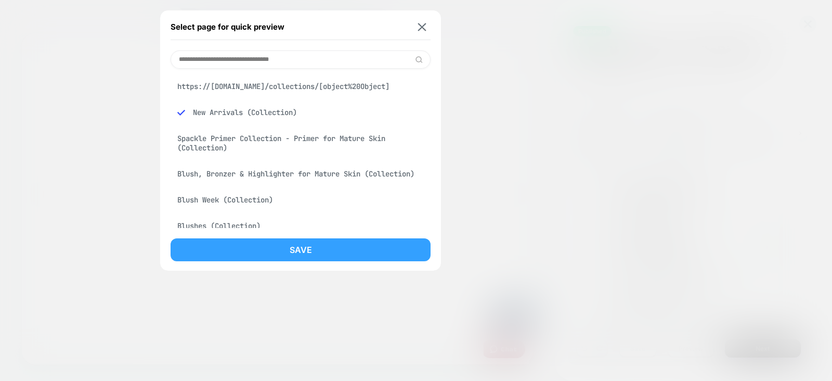
click at [297, 246] on button "Save" at bounding box center [301, 249] width 260 height 23
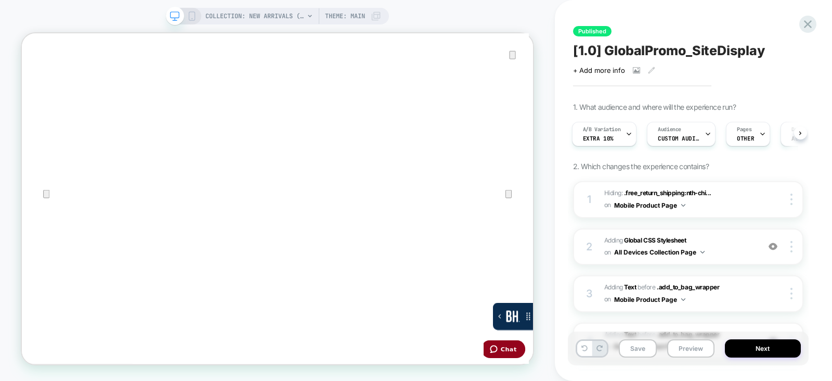
scroll to position [0, 2]
click at [728, 250] on span "Adding Global CSS Stylesheet on All Devices Collection Page" at bounding box center [680, 247] width 150 height 24
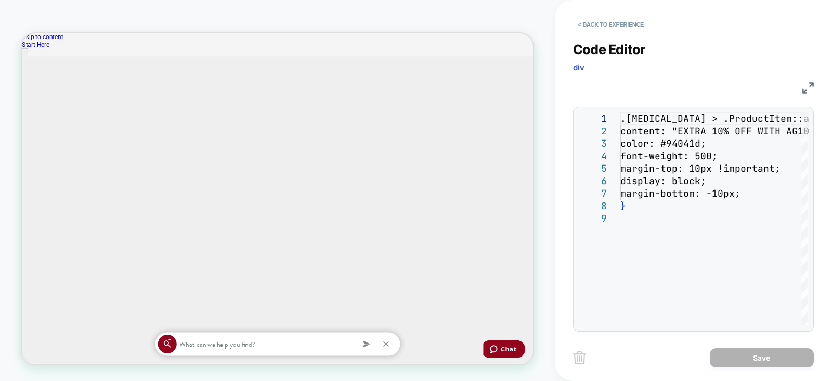
scroll to position [0, 0]
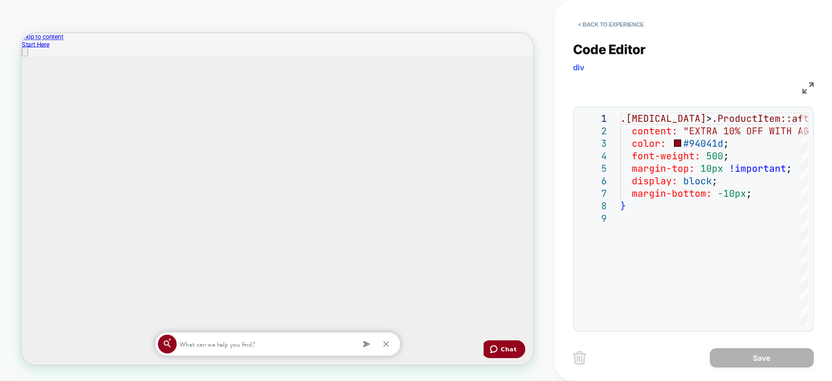
click at [732, 132] on div ".[MEDICAL_DATA] > .ProductItem::after { content: "EXTRA 10% OFF WITH AG10" ; co…" at bounding box center [740, 268] width 238 height 313
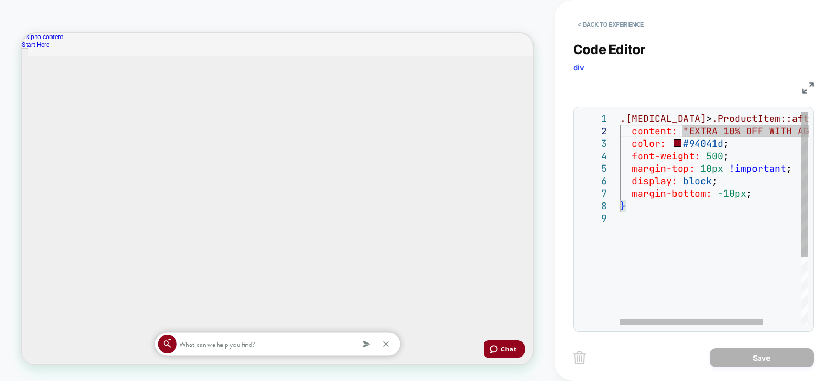
click at [732, 132] on div ".[MEDICAL_DATA] > .ProductItem::after { content: "EXTRA 10% OFF WITH AG10" ; co…" at bounding box center [740, 268] width 238 height 313
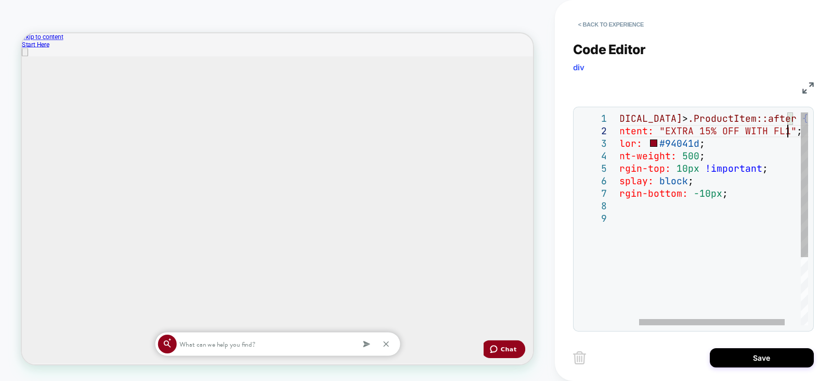
scroll to position [12, 196]
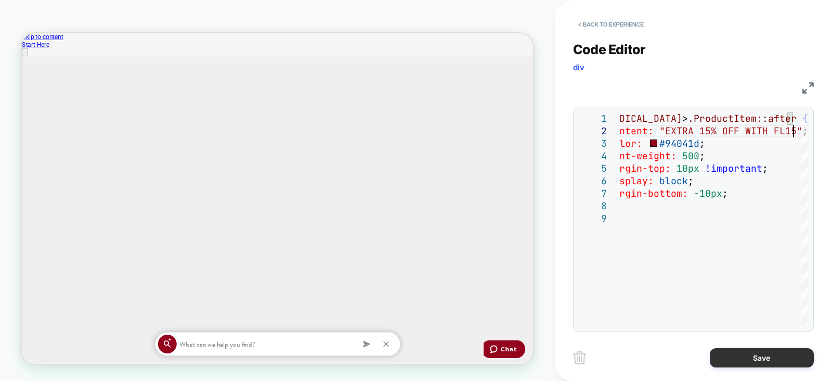
type textarea "**********"
click at [728, 357] on button "Save" at bounding box center [762, 357] width 104 height 19
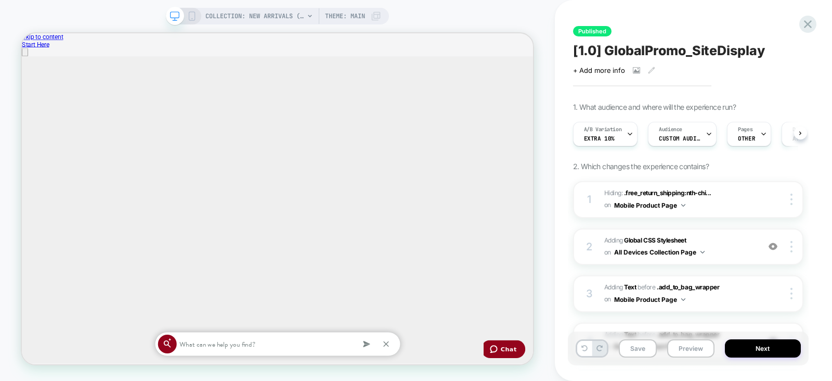
scroll to position [0, 0]
click at [648, 345] on button "Save" at bounding box center [638, 348] width 38 height 18
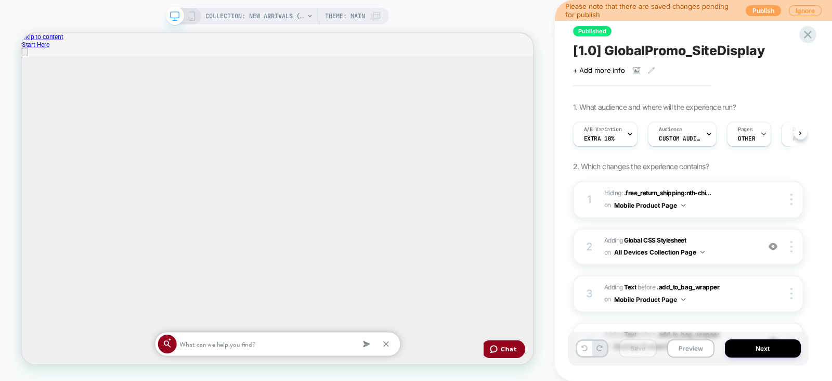
click at [762, 9] on button "Publish" at bounding box center [763, 10] width 35 height 11
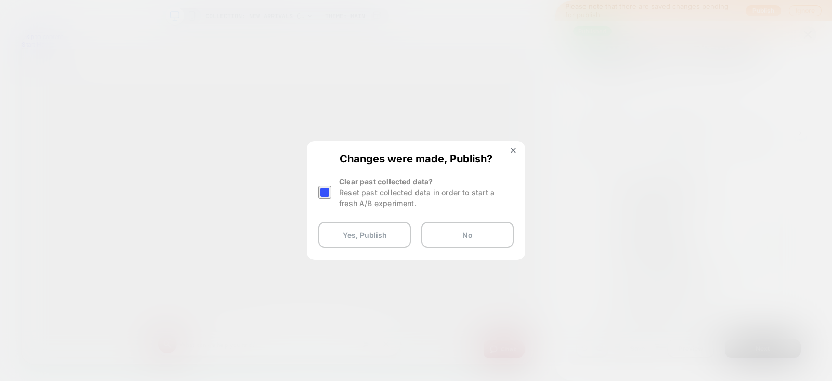
click at [325, 191] on div at bounding box center [324, 192] width 13 height 13
click at [350, 230] on button "Yes, Publish" at bounding box center [364, 235] width 93 height 26
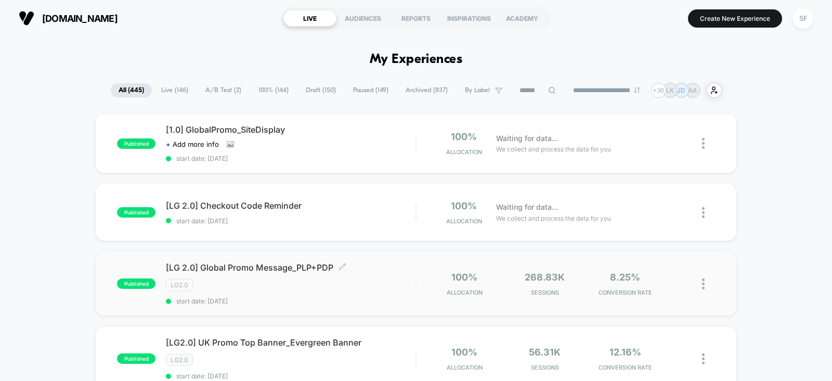
scroll to position [40, 0]
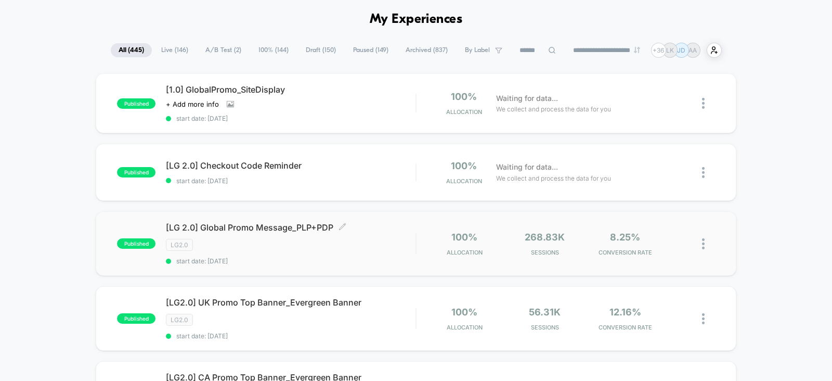
click at [356, 248] on div "LG2.0" at bounding box center [291, 245] width 250 height 12
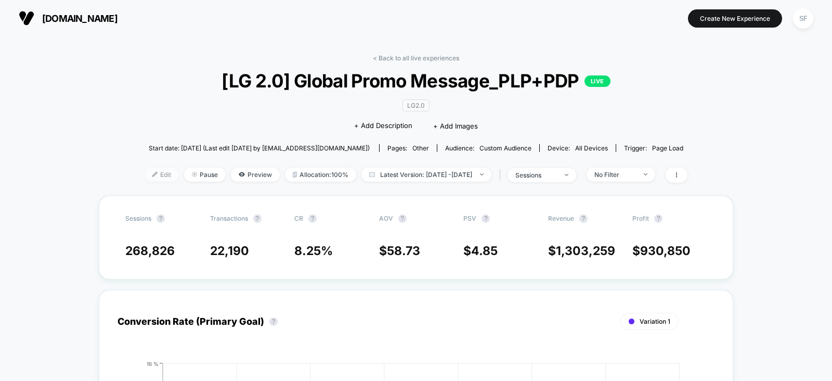
click at [145, 177] on span "Edit" at bounding box center [162, 175] width 34 height 14
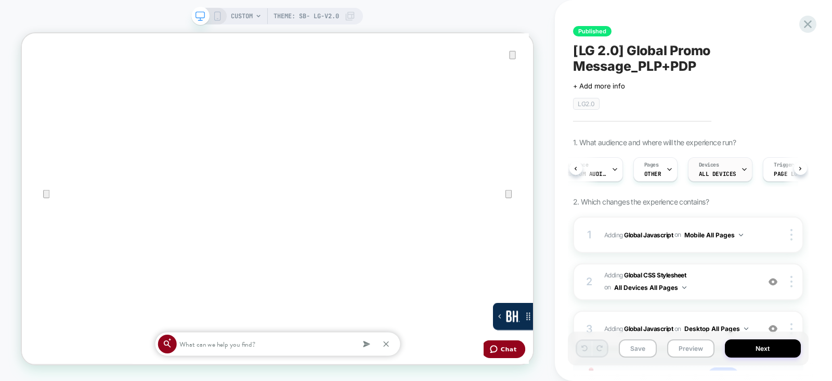
scroll to position [0, 18]
click at [654, 170] on span "OTHER" at bounding box center [653, 173] width 17 height 7
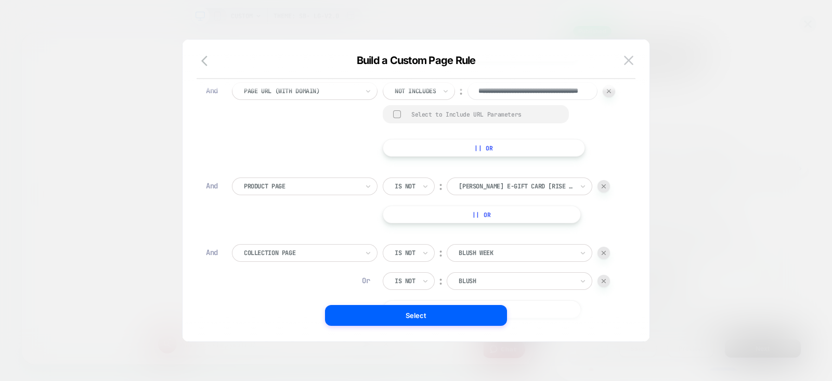
scroll to position [587, 0]
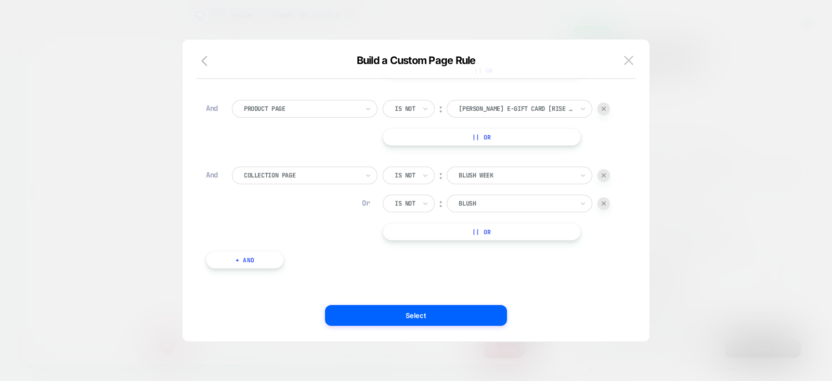
click at [335, 180] on div at bounding box center [301, 175] width 114 height 9
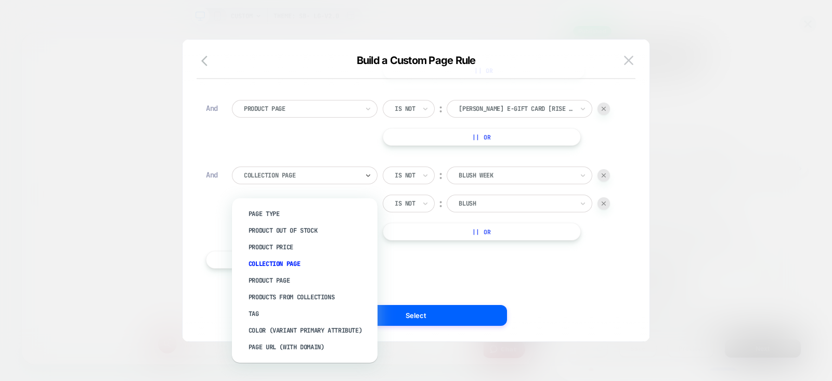
scroll to position [0, 0]
click at [286, 279] on div "Product Page" at bounding box center [309, 280] width 135 height 17
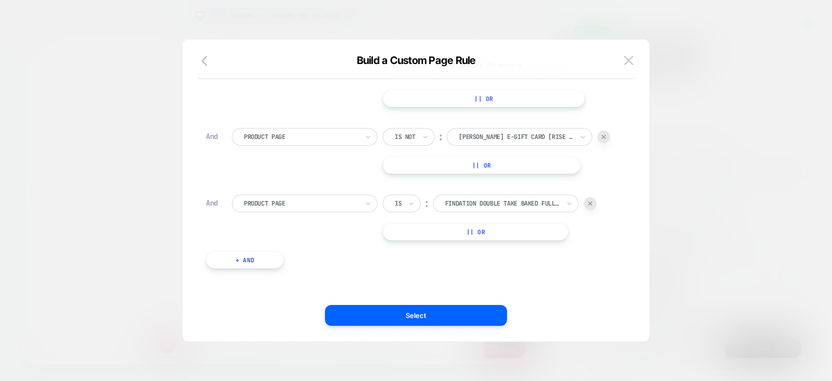
scroll to position [570, 0]
click at [397, 203] on input "text" at bounding box center [397, 203] width 4 height 9
click at [403, 251] on div "Is not" at bounding box center [427, 248] width 68 height 17
click at [473, 208] on div at bounding box center [516, 203] width 114 height 9
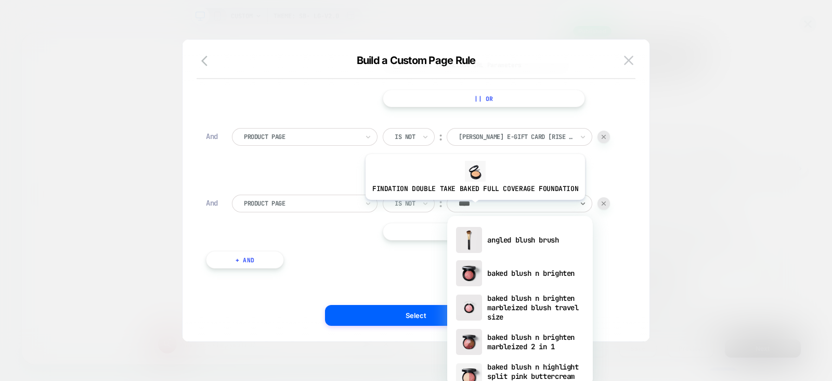
type input "*****"
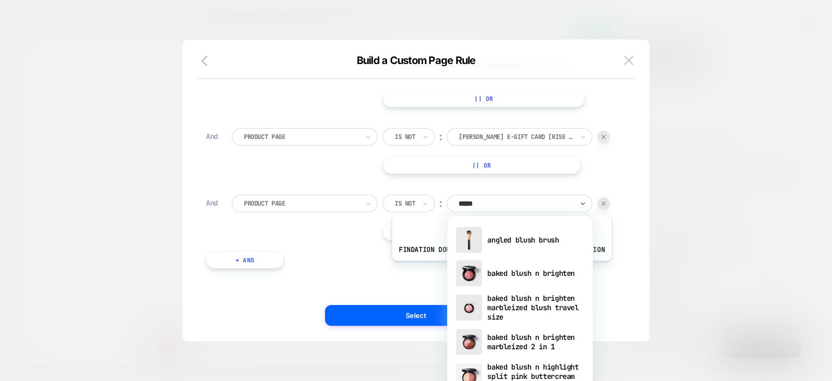
click at [502, 272] on div "baked blush n brighten" at bounding box center [520, 272] width 135 height 33
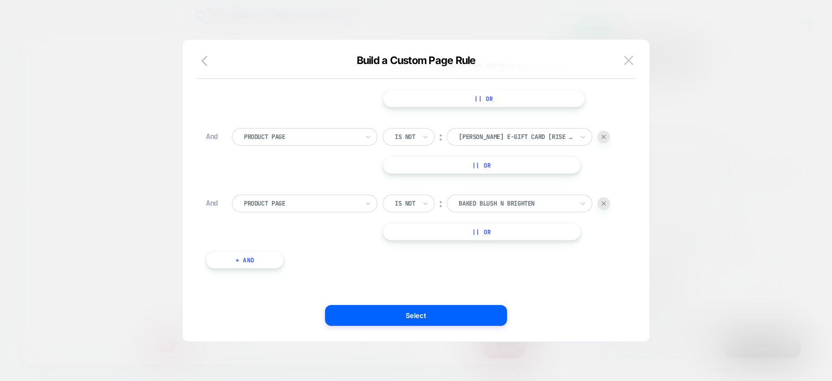
click at [497, 233] on button "|| Or" at bounding box center [482, 232] width 198 height 18
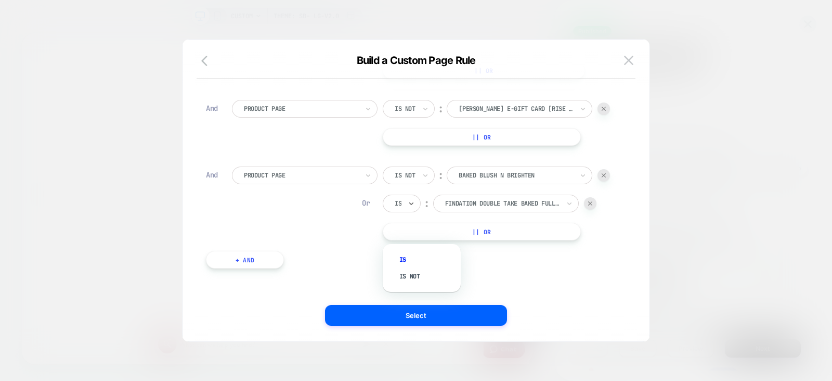
click at [407, 212] on div "Is" at bounding box center [402, 204] width 38 height 18
click at [416, 274] on div "Is not" at bounding box center [427, 276] width 68 height 17
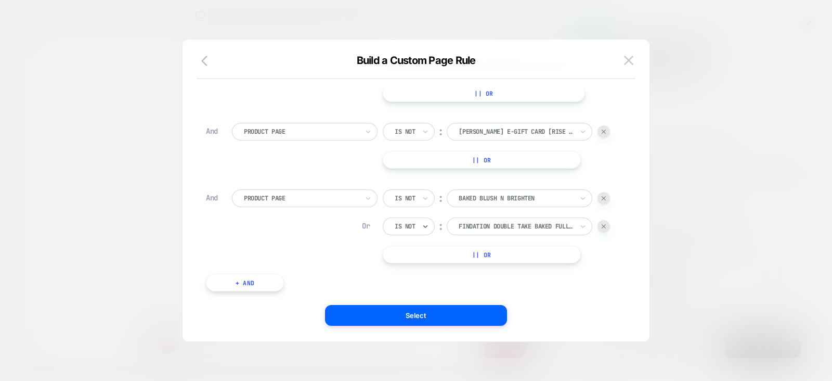
scroll to position [10, 0]
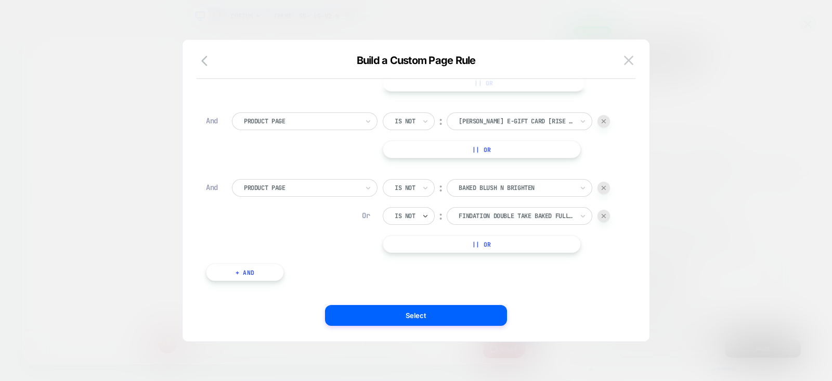
click at [353, 192] on div at bounding box center [301, 187] width 114 height 9
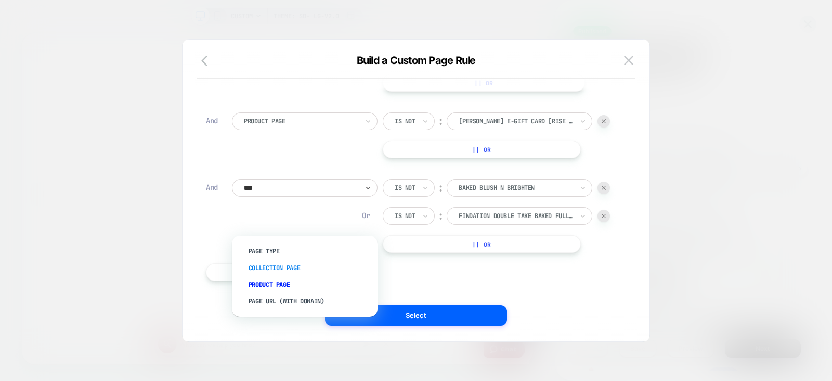
type input "****"
click at [300, 302] on div "Page Url (WITH DOMAIN)" at bounding box center [309, 301] width 135 height 17
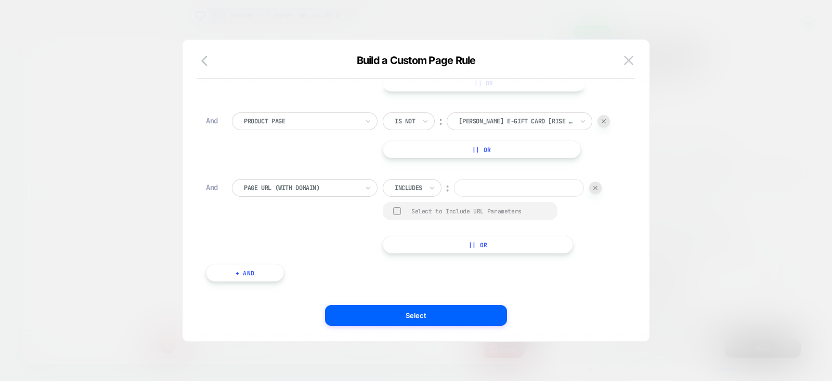
click at [405, 192] on div at bounding box center [409, 187] width 28 height 9
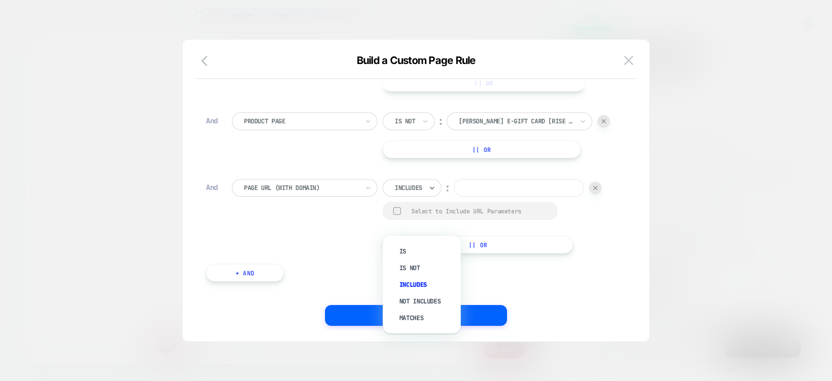
click at [409, 192] on div at bounding box center [409, 187] width 28 height 9
click at [415, 263] on div "Is not" at bounding box center [427, 268] width 68 height 17
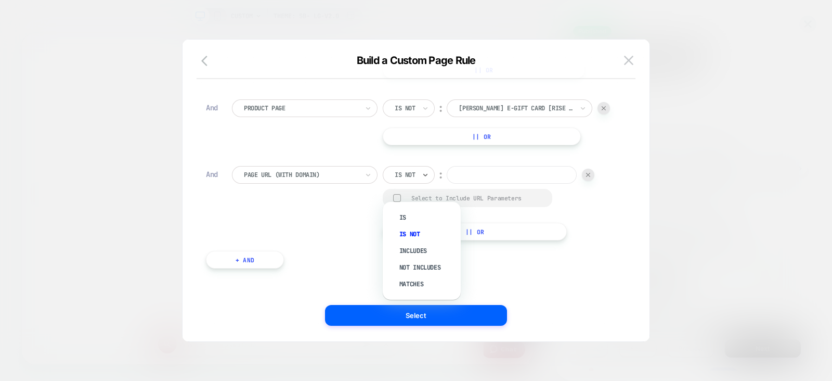
click at [420, 184] on div "Is not" at bounding box center [409, 175] width 52 height 18
click at [421, 265] on div "Not includes" at bounding box center [427, 267] width 68 height 17
click at [468, 184] on input at bounding box center [533, 175] width 130 height 18
type input "*"
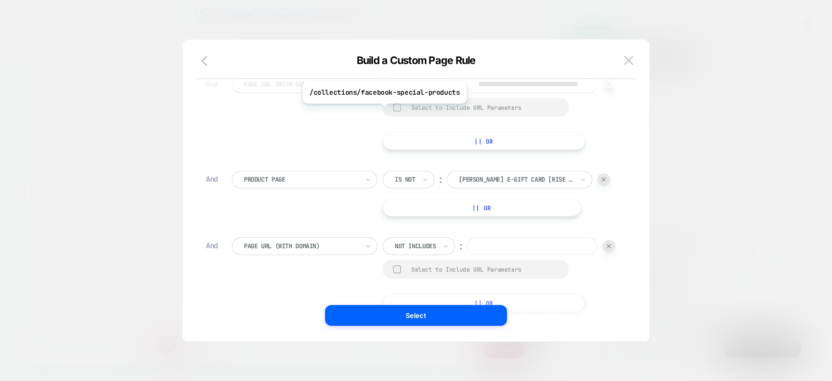
scroll to position [0, 57]
drag, startPoint x: 329, startPoint y: 118, endPoint x: 473, endPoint y: 121, distance: 144.1
click at [473, 121] on div "**********" at bounding box center [424, 112] width 384 height 74
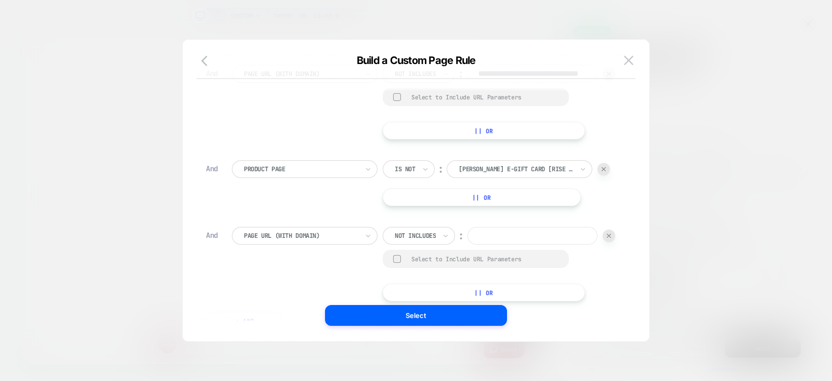
click at [468, 245] on input at bounding box center [533, 236] width 130 height 18
paste input "**********"
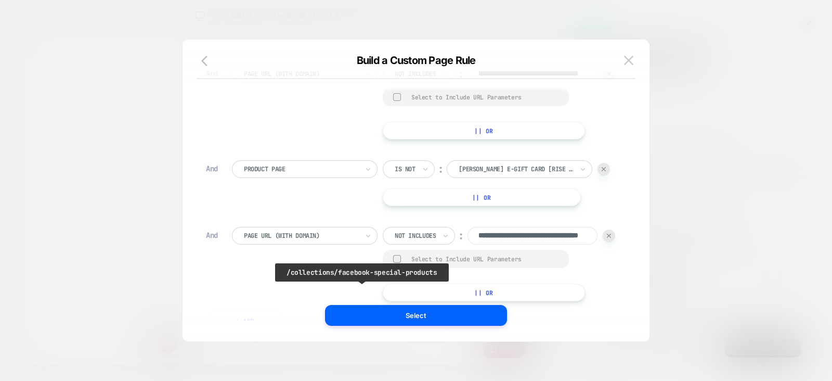
drag, startPoint x: 439, startPoint y: 290, endPoint x: 353, endPoint y: 290, distance: 86.4
click at [468, 245] on input "**********" at bounding box center [533, 236] width 130 height 18
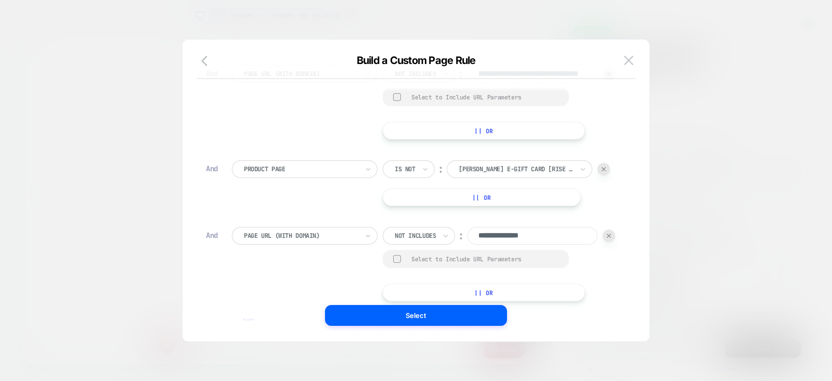
scroll to position [0, 0]
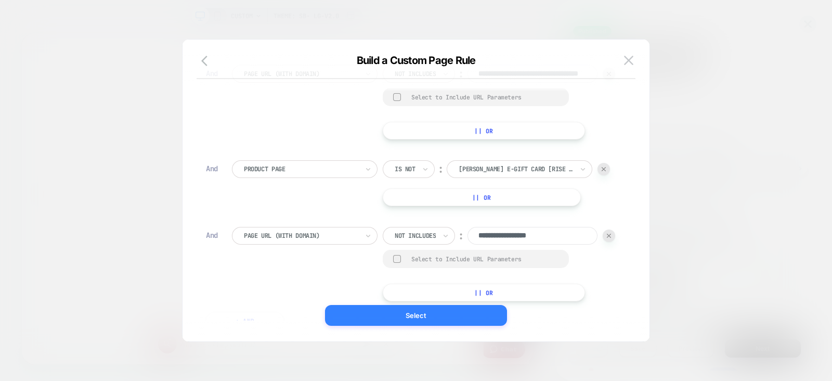
type input "**********"
click at [370, 322] on button "Select" at bounding box center [416, 315] width 182 height 21
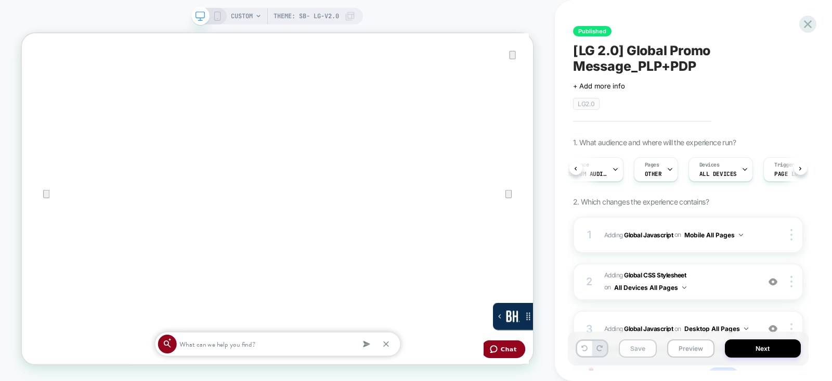
click at [634, 346] on button "Save" at bounding box center [638, 348] width 38 height 18
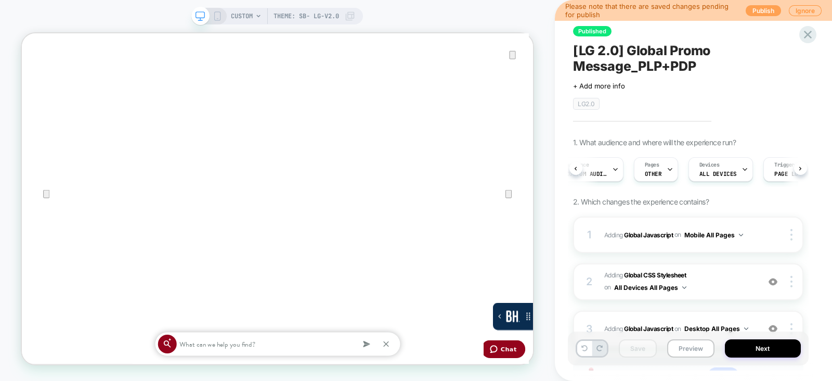
click at [764, 10] on button "Publish" at bounding box center [763, 10] width 35 height 11
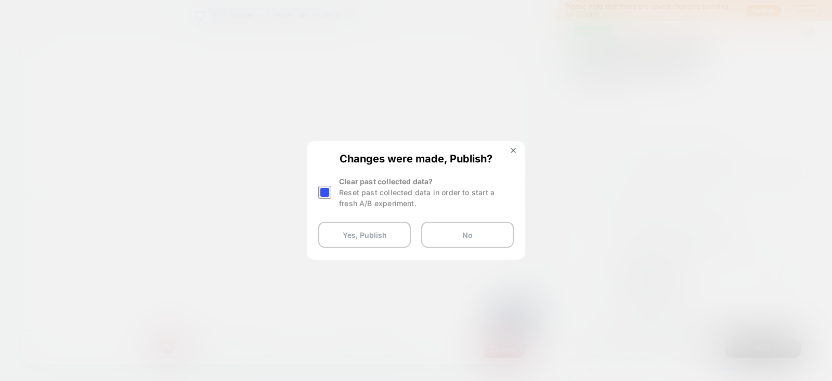
click at [324, 191] on div at bounding box center [324, 192] width 13 height 13
click at [361, 232] on button "Yes, Publish" at bounding box center [364, 235] width 93 height 26
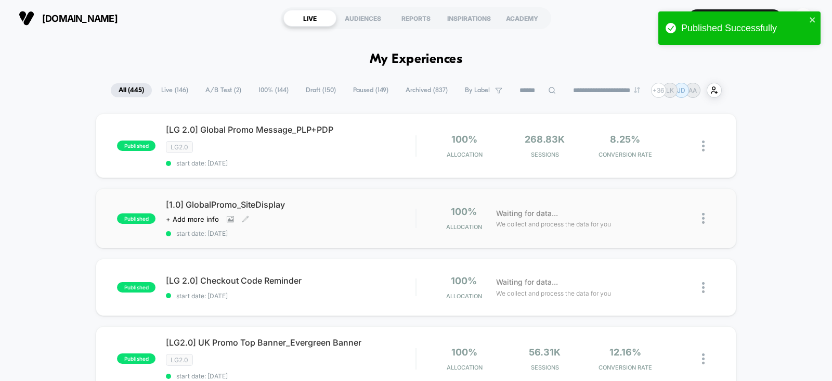
click at [330, 212] on div "[1.0] GlobalPromo_SiteDisplay Click to view images Click to edit experience det…" at bounding box center [291, 218] width 250 height 38
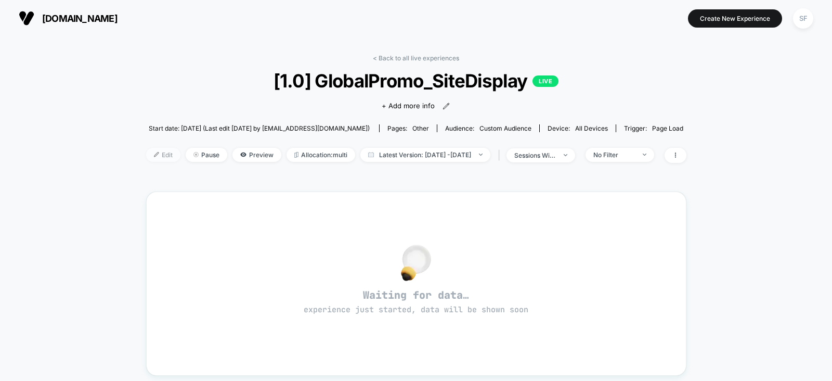
click at [148, 152] on span "Edit" at bounding box center [163, 155] width 34 height 14
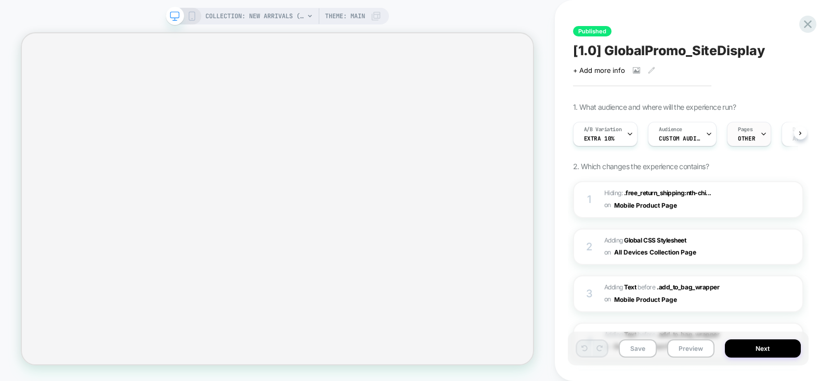
click at [748, 136] on span "OTHER" at bounding box center [746, 138] width 17 height 7
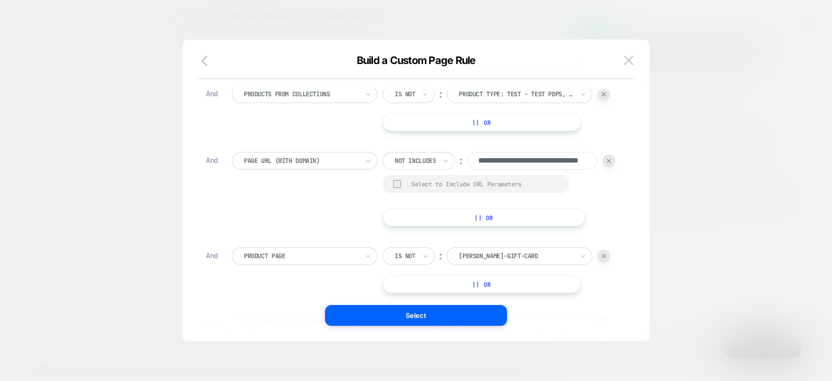
scroll to position [10, 0]
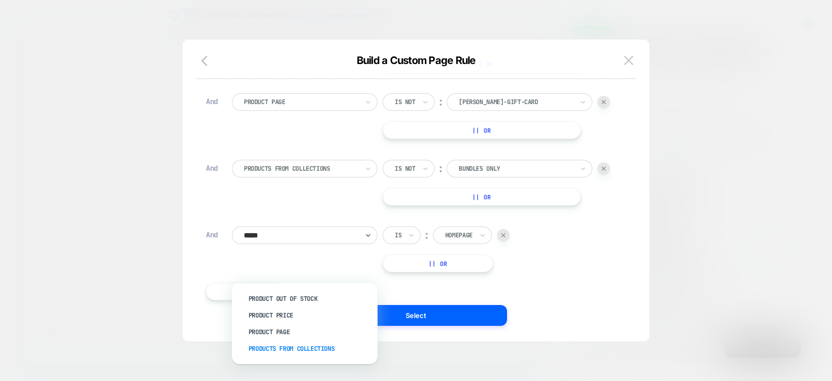
click at [324, 348] on div "Products From Collections" at bounding box center [309, 348] width 135 height 17
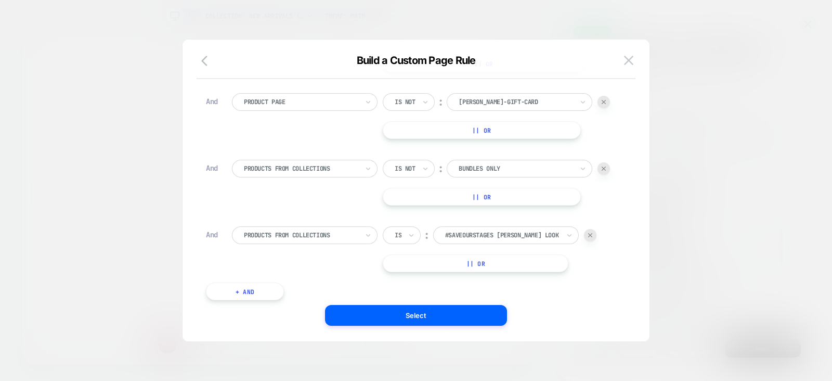
click at [396, 240] on input "text" at bounding box center [397, 234] width 4 height 9
click at [419, 313] on div "Is not" at bounding box center [427, 315] width 68 height 17
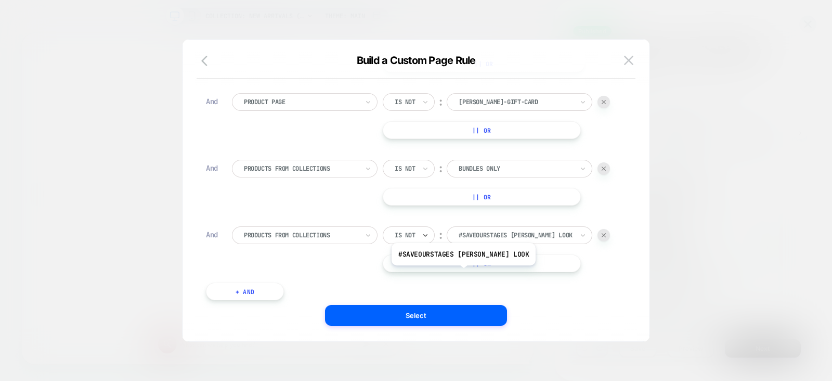
click at [494, 240] on div at bounding box center [516, 234] width 114 height 9
click at [509, 240] on div at bounding box center [516, 234] width 114 height 9
click at [515, 240] on div at bounding box center [516, 234] width 114 height 9
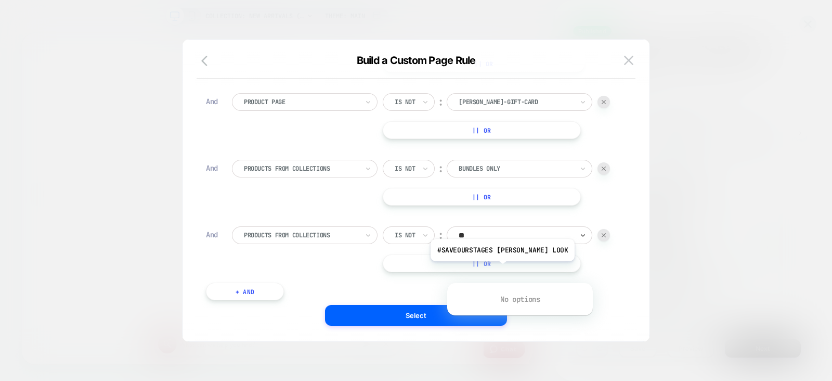
type input "*"
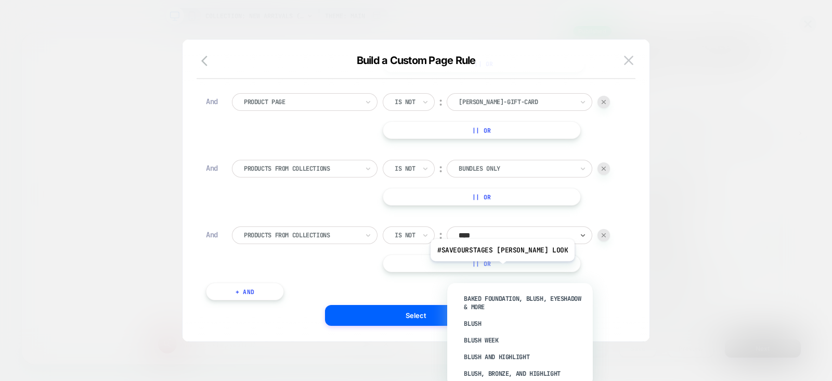
type input "*****"
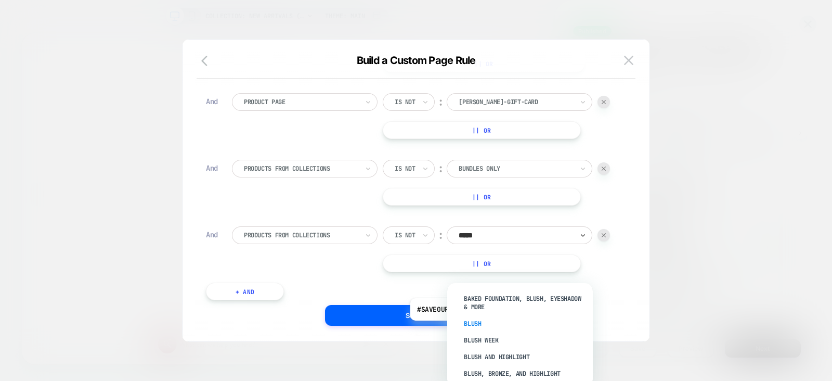
scroll to position [18, 0]
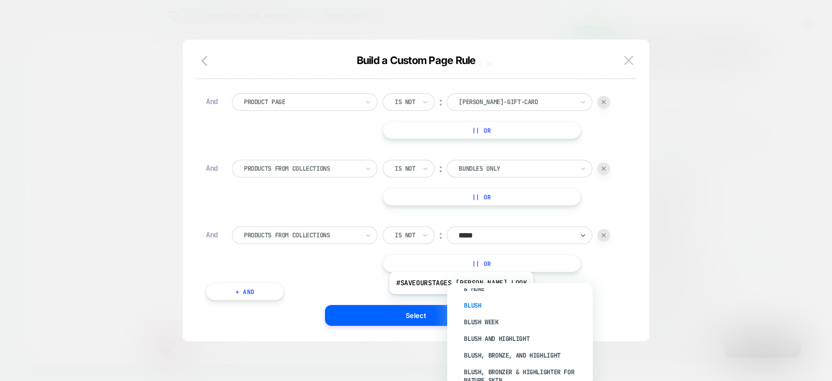
click at [473, 302] on div "Blush" at bounding box center [525, 305] width 135 height 17
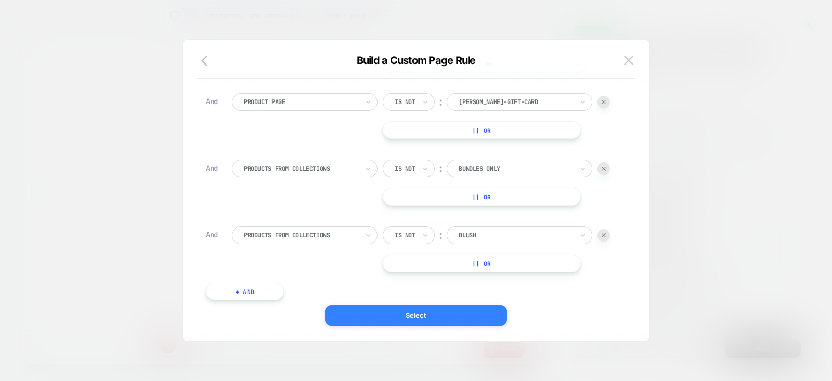
click at [494, 311] on button "Select" at bounding box center [416, 315] width 182 height 21
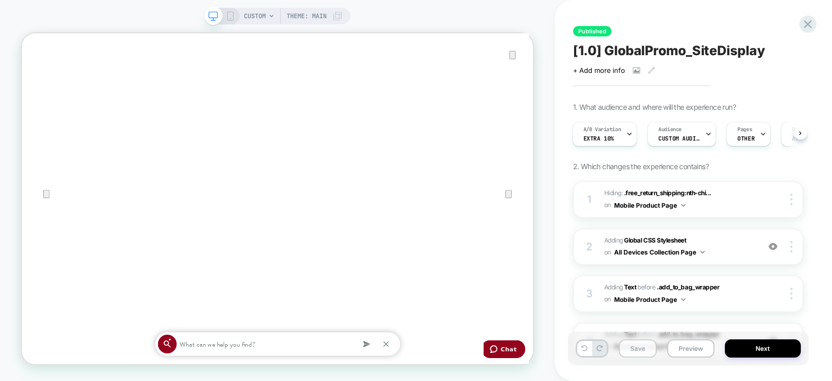
click at [633, 352] on button "Save" at bounding box center [638, 348] width 38 height 18
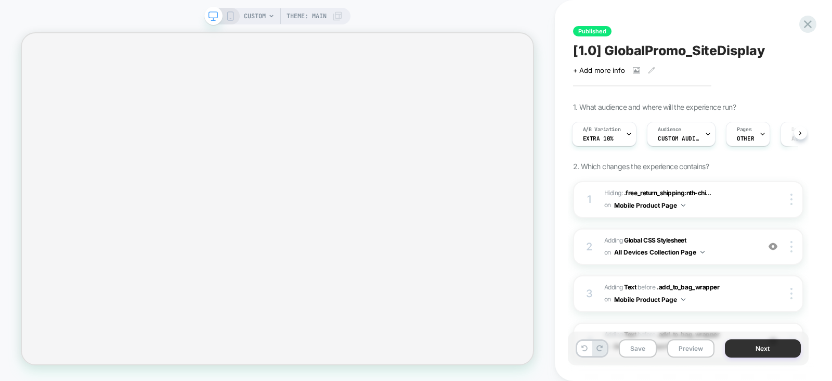
click at [747, 349] on button "Next" at bounding box center [763, 348] width 76 height 18
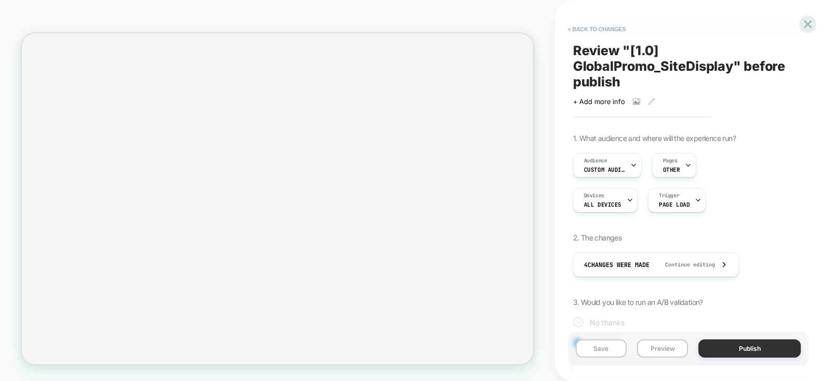
click at [733, 347] on button "Publish" at bounding box center [750, 348] width 102 height 18
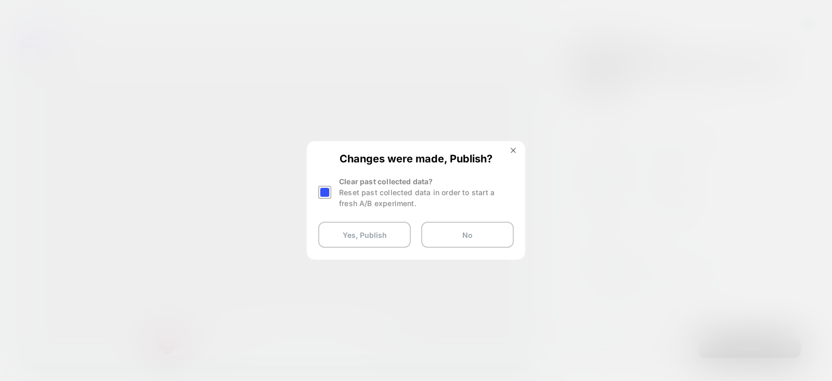
click at [322, 190] on div at bounding box center [324, 192] width 13 height 13
click at [378, 238] on button "Yes, Publish" at bounding box center [364, 235] width 93 height 26
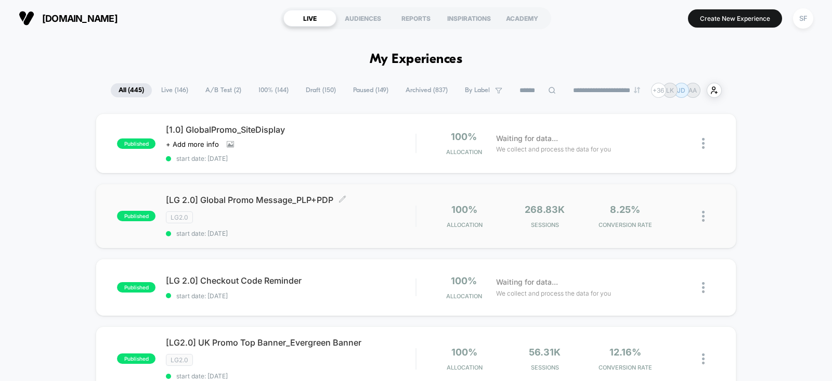
click at [349, 225] on div "[LG 2.0] Global Promo Message_PLP+PDP Click to edit experience details Click to…" at bounding box center [291, 216] width 250 height 43
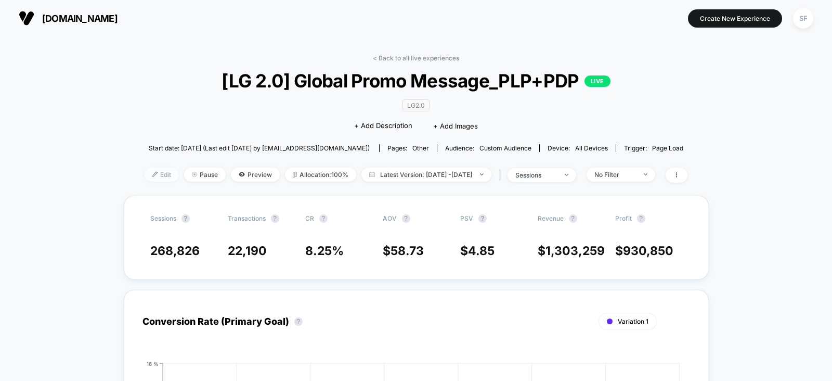
click at [152, 172] on img at bounding box center [154, 174] width 5 height 5
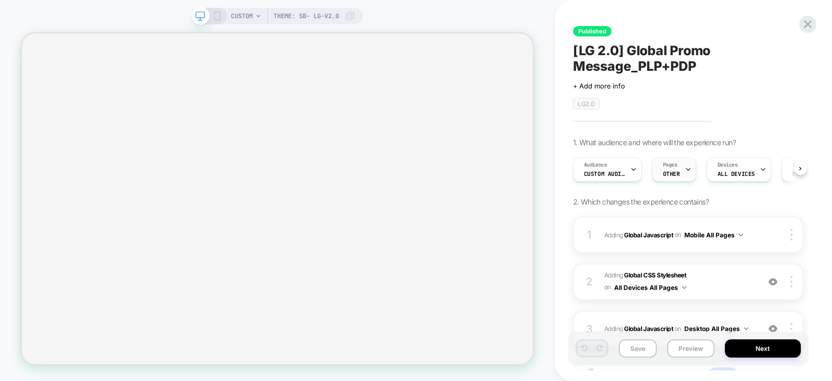
click at [679, 161] on div "Pages OTHER" at bounding box center [672, 169] width 38 height 23
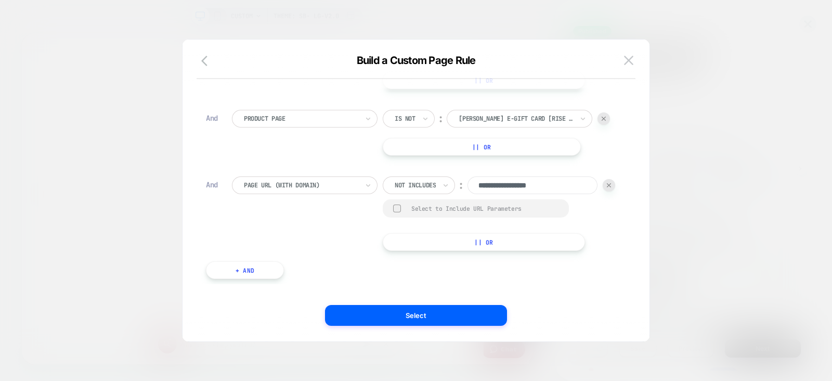
click at [232, 279] on button "+ And" at bounding box center [245, 270] width 78 height 18
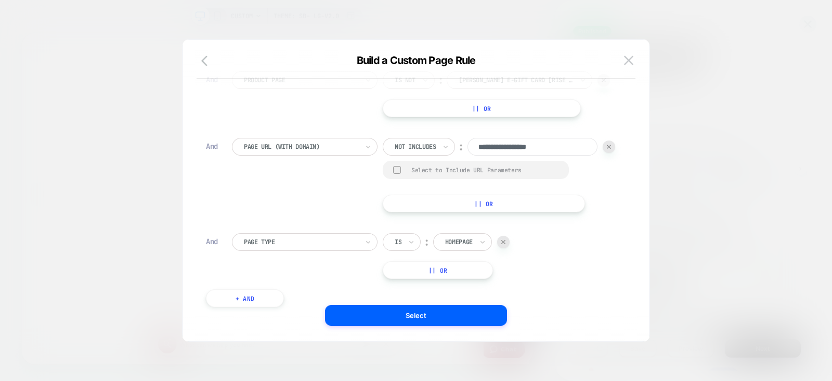
scroll to position [10, 0]
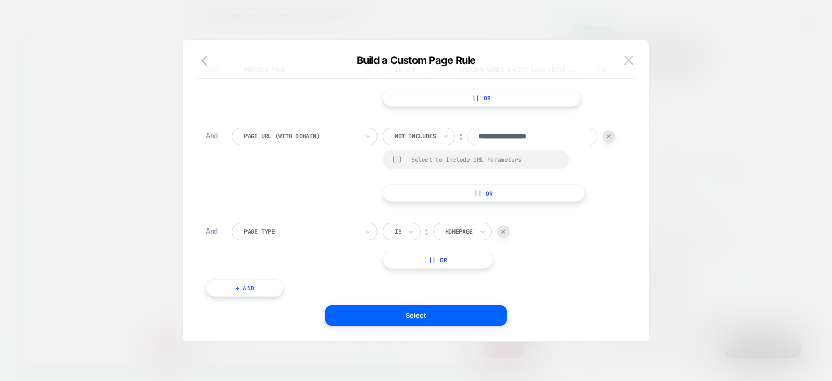
click at [278, 236] on div at bounding box center [301, 231] width 114 height 9
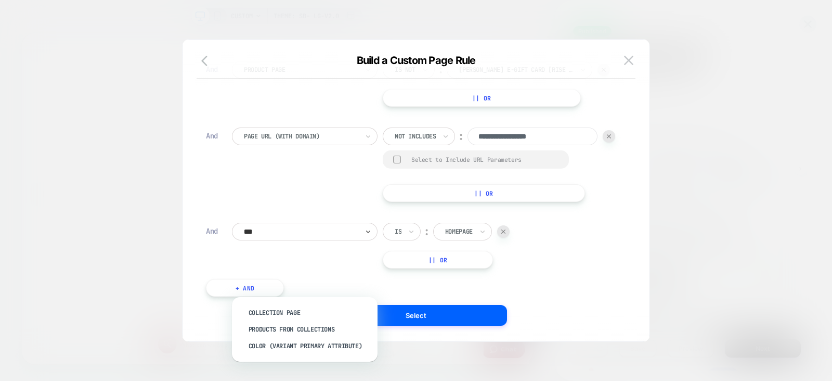
type input "****"
click at [289, 326] on div "Products From Collections" at bounding box center [309, 329] width 135 height 17
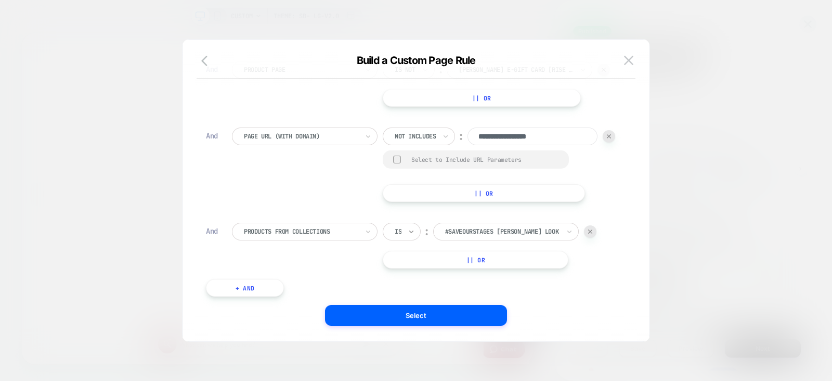
click at [410, 237] on icon at bounding box center [411, 231] width 7 height 10
click at [415, 327] on div "Is not" at bounding box center [427, 329] width 68 height 17
click at [480, 240] on div "#SaveOurStages Celia Rose Gooding's Look" at bounding box center [520, 232] width 146 height 18
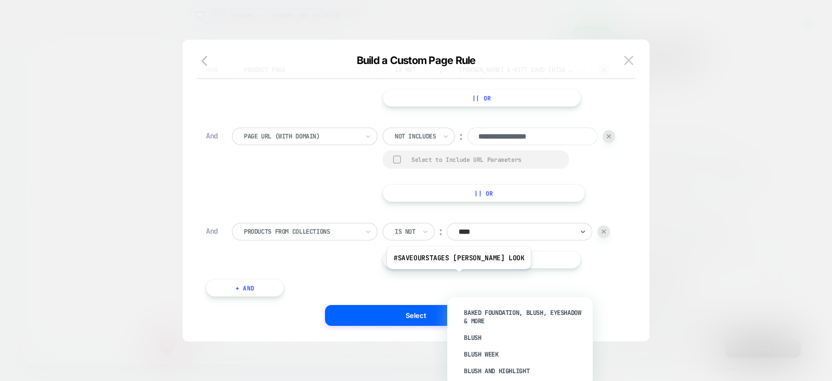
type input "*****"
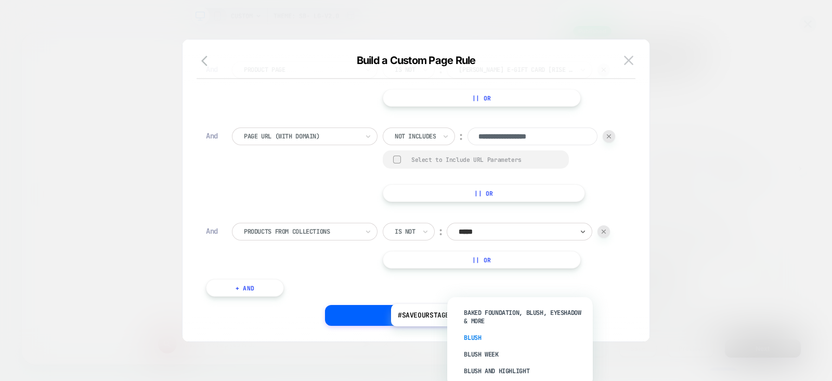
click at [475, 334] on div "Blush" at bounding box center [525, 337] width 135 height 17
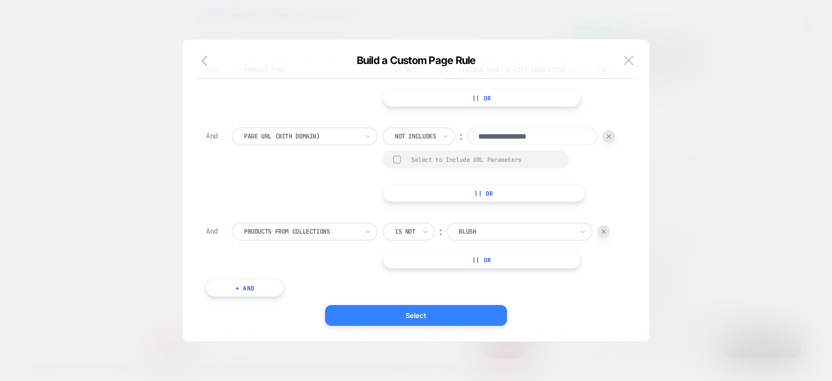
click at [376, 314] on button "Select" at bounding box center [416, 315] width 182 height 21
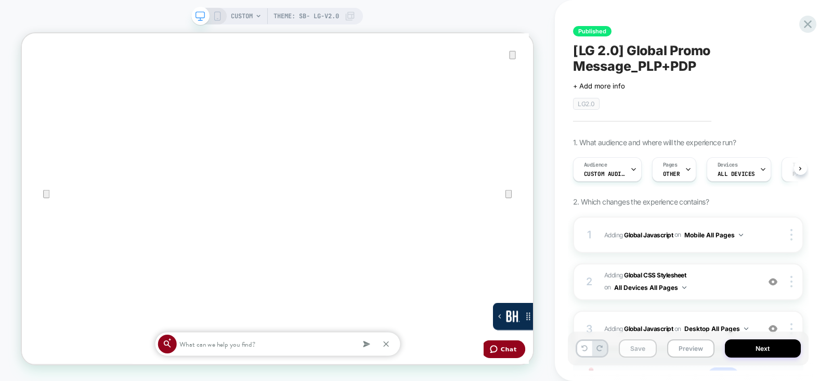
click at [642, 344] on button "Save" at bounding box center [638, 348] width 38 height 18
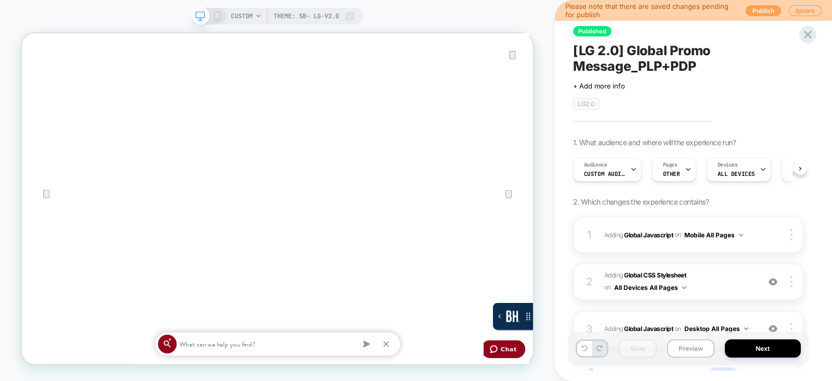
click at [752, 14] on button "Publish" at bounding box center [763, 10] width 35 height 11
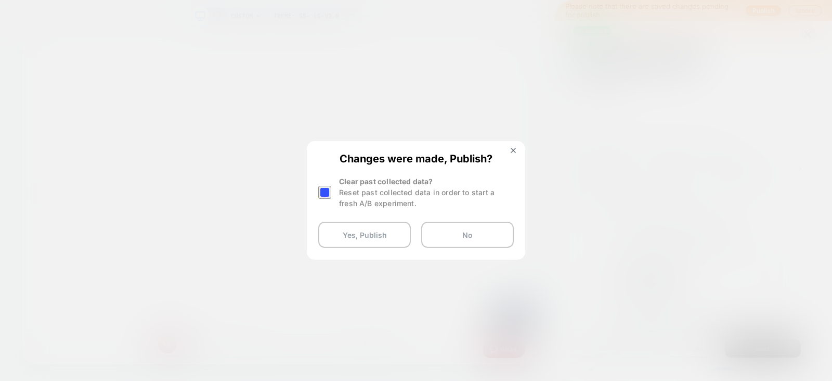
click at [325, 186] on div at bounding box center [326, 192] width 16 height 33
click at [323, 195] on div at bounding box center [324, 192] width 13 height 13
click at [343, 235] on button "Yes, Publish" at bounding box center [364, 235] width 93 height 26
